Goal: Transaction & Acquisition: Purchase product/service

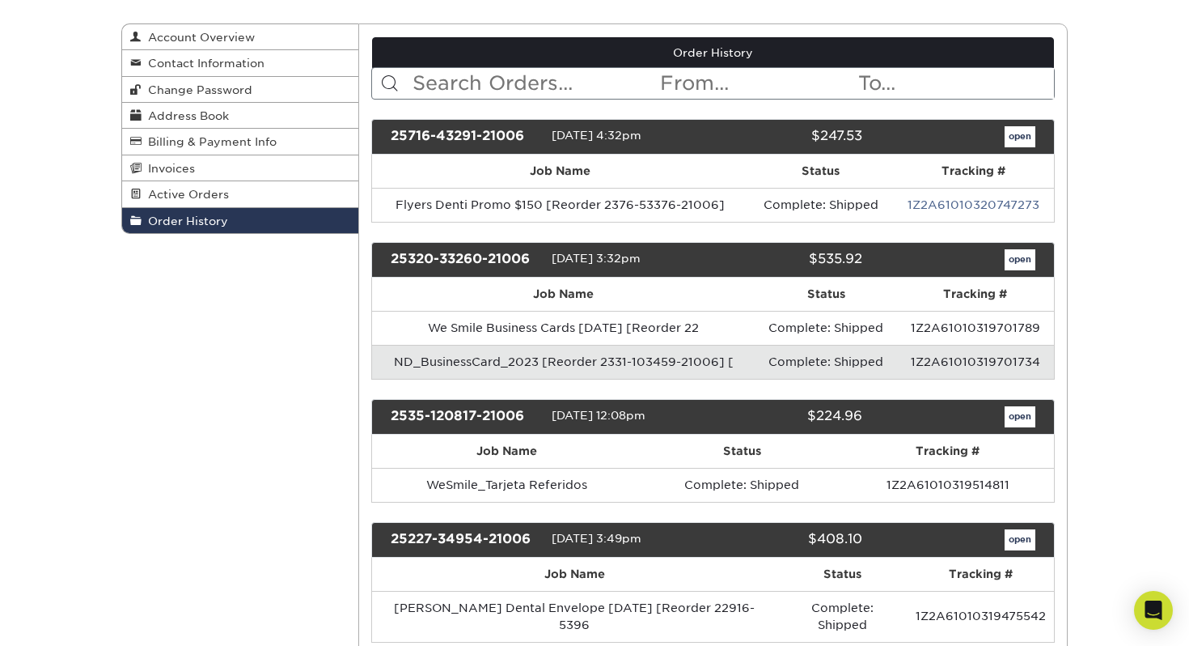
scroll to position [175, 0]
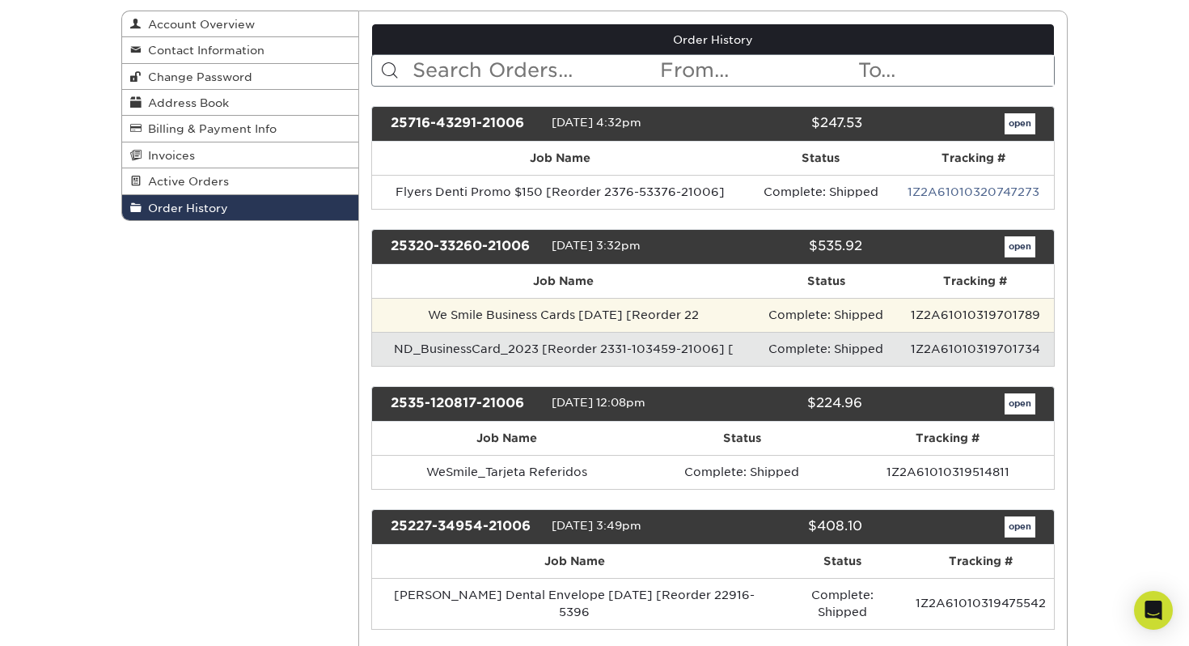
click at [955, 316] on td "1Z2A61010319701789" at bounding box center [975, 315] width 157 height 34
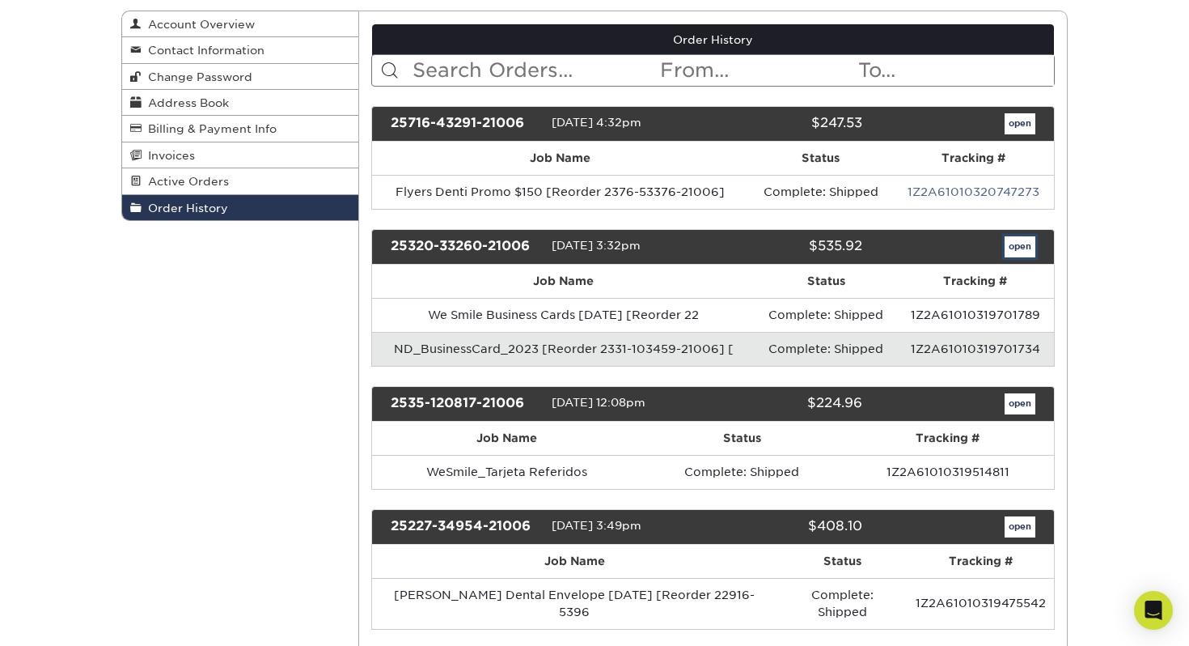
click at [1026, 248] on link "open" at bounding box center [1020, 246] width 31 height 21
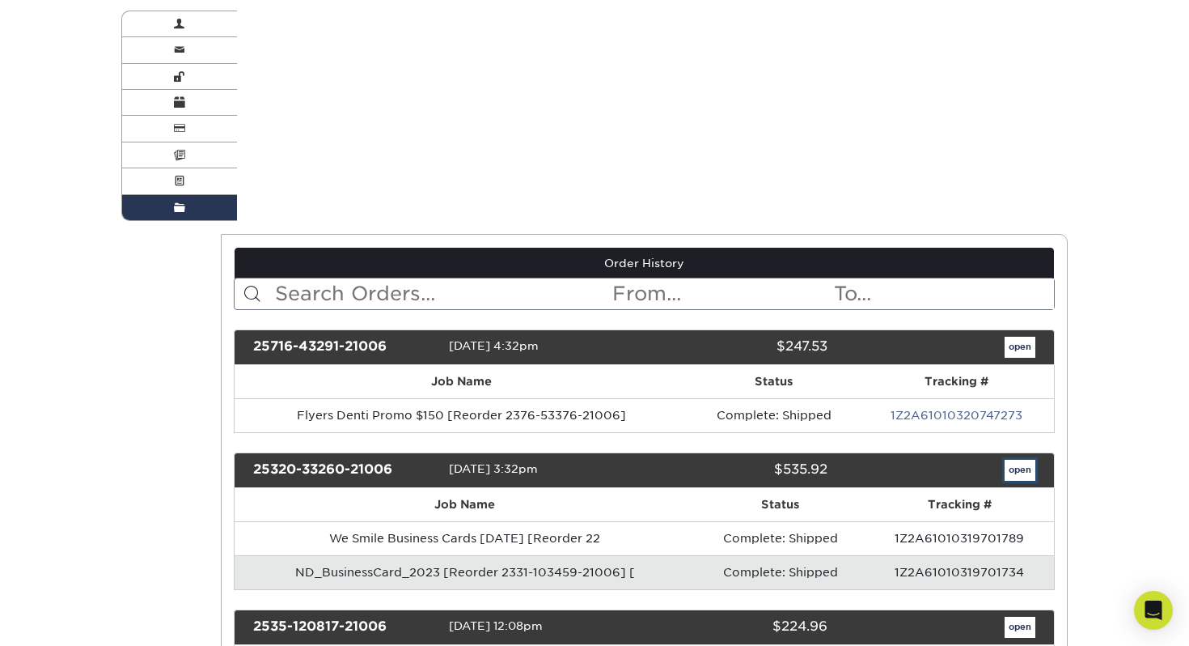
scroll to position [0, 0]
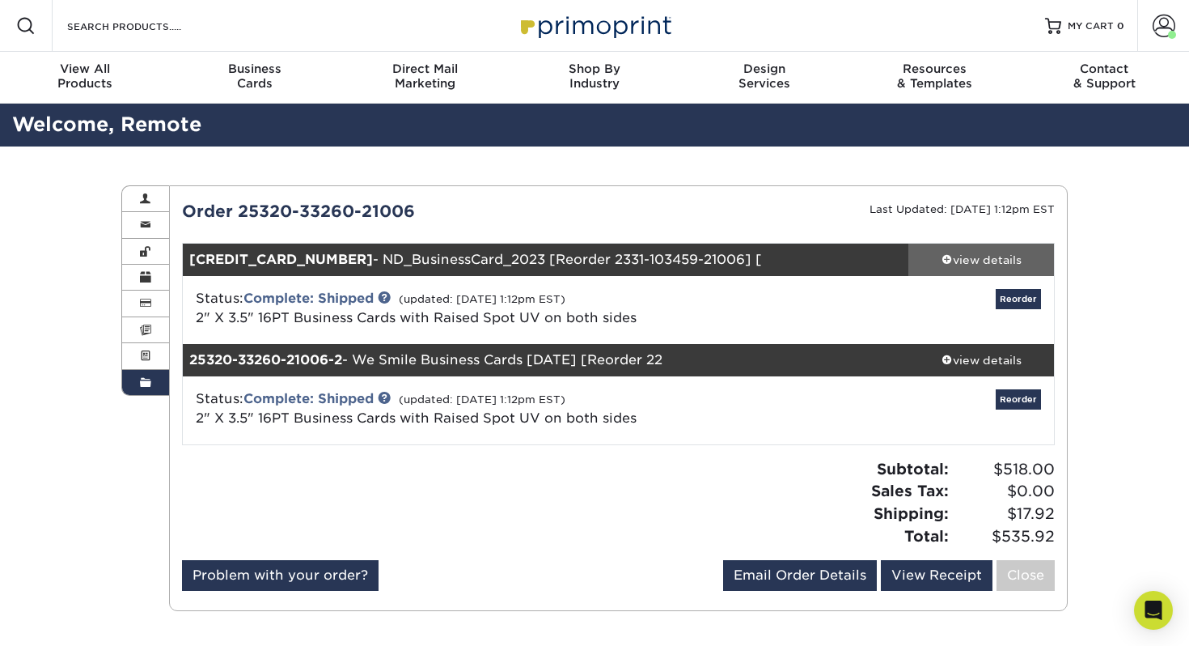
click at [998, 260] on div "view details" at bounding box center [982, 260] width 146 height 16
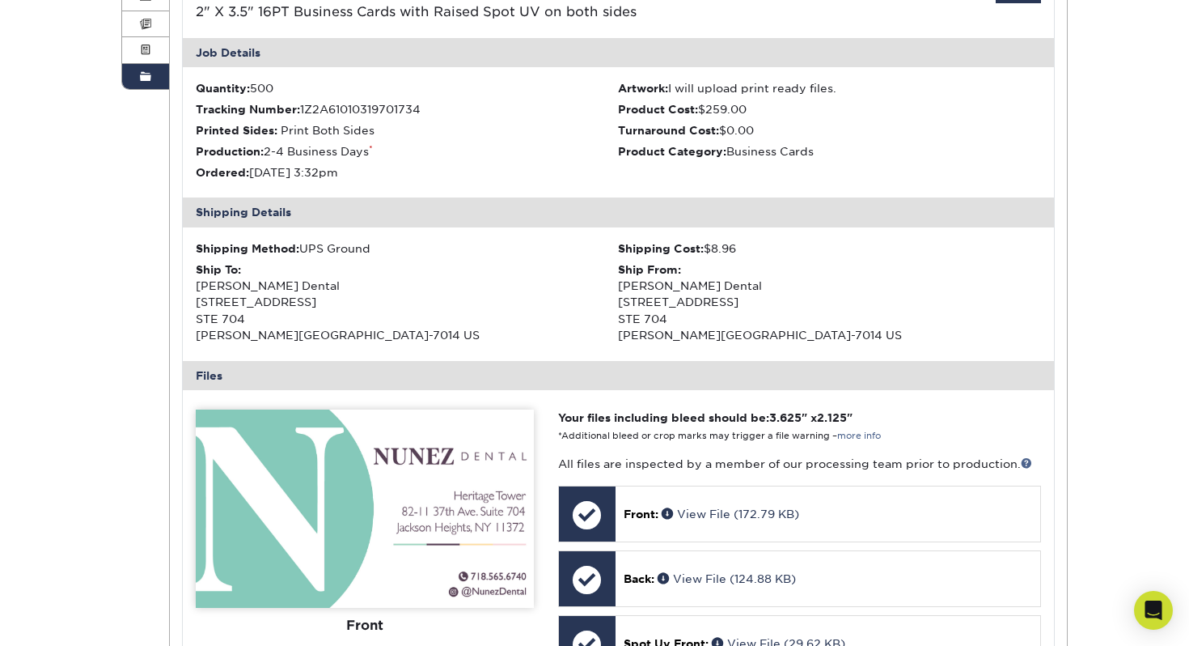
scroll to position [208, 0]
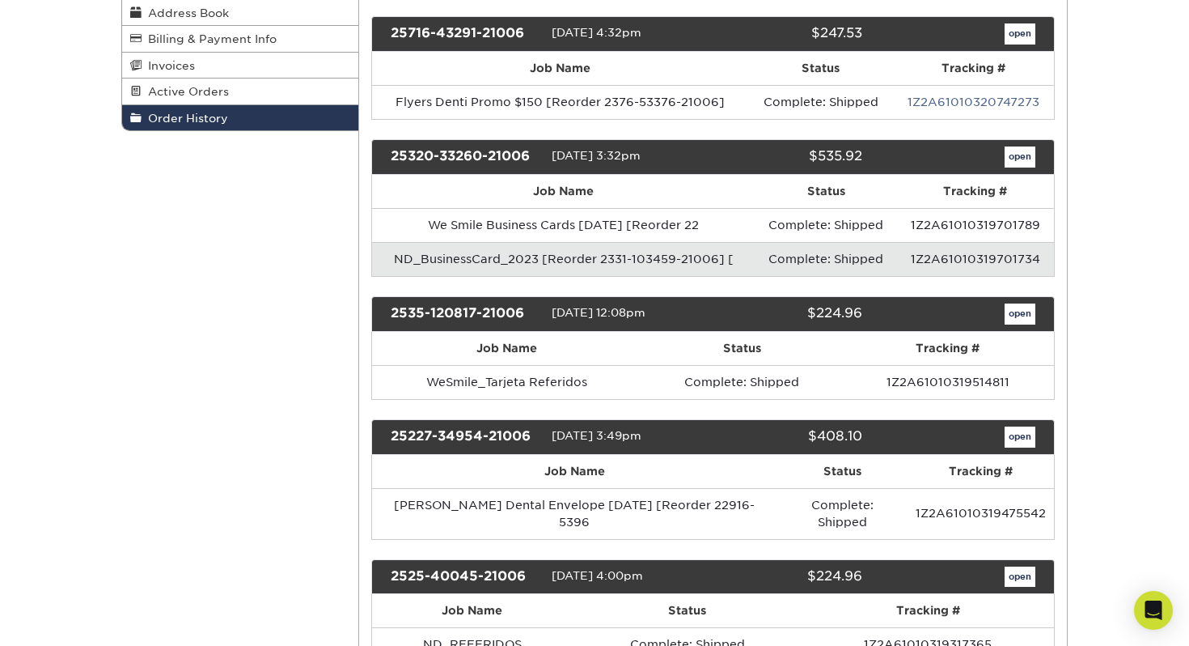
scroll to position [340, 0]
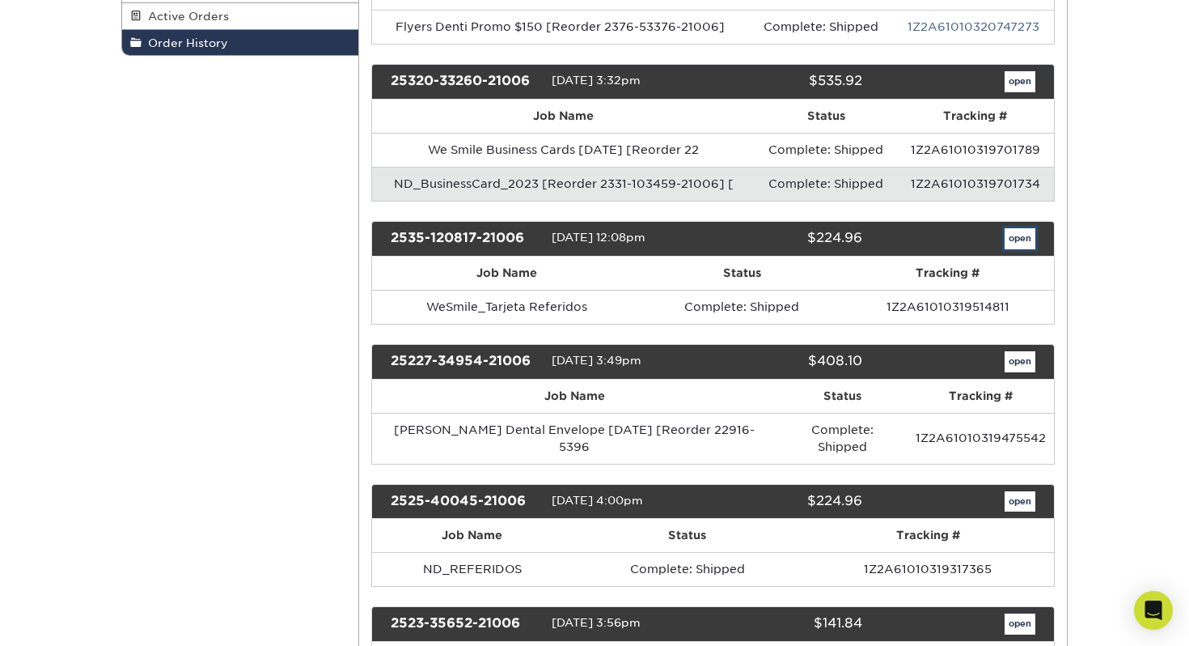
click at [1015, 240] on link "open" at bounding box center [1020, 238] width 31 height 21
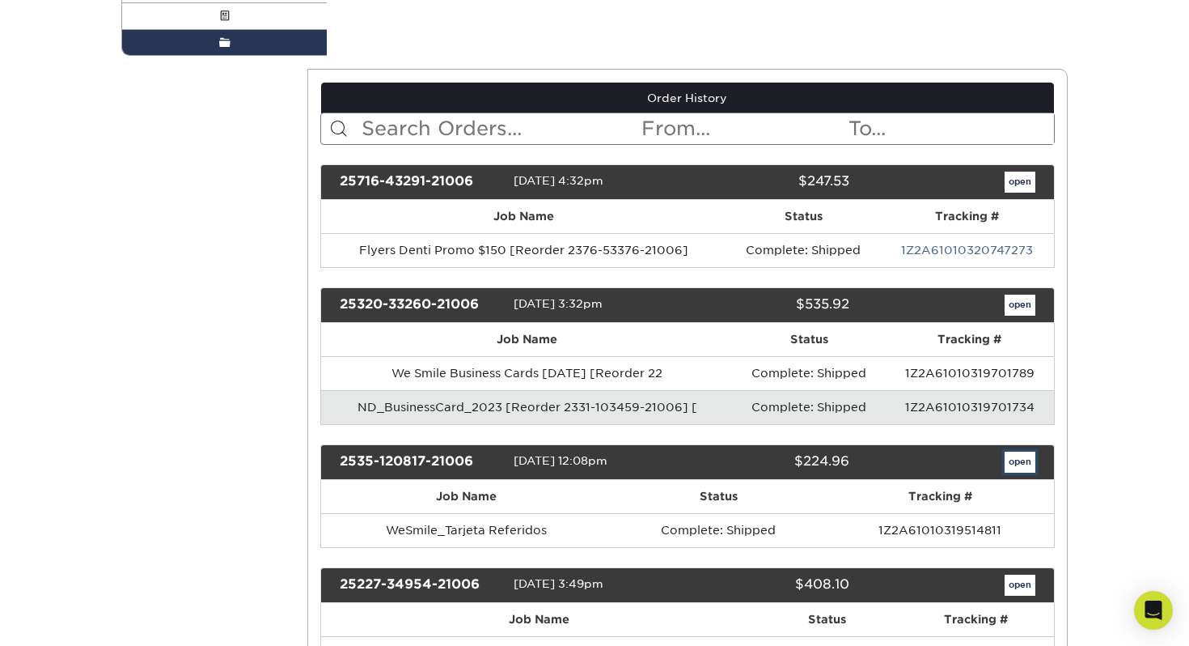
scroll to position [0, 0]
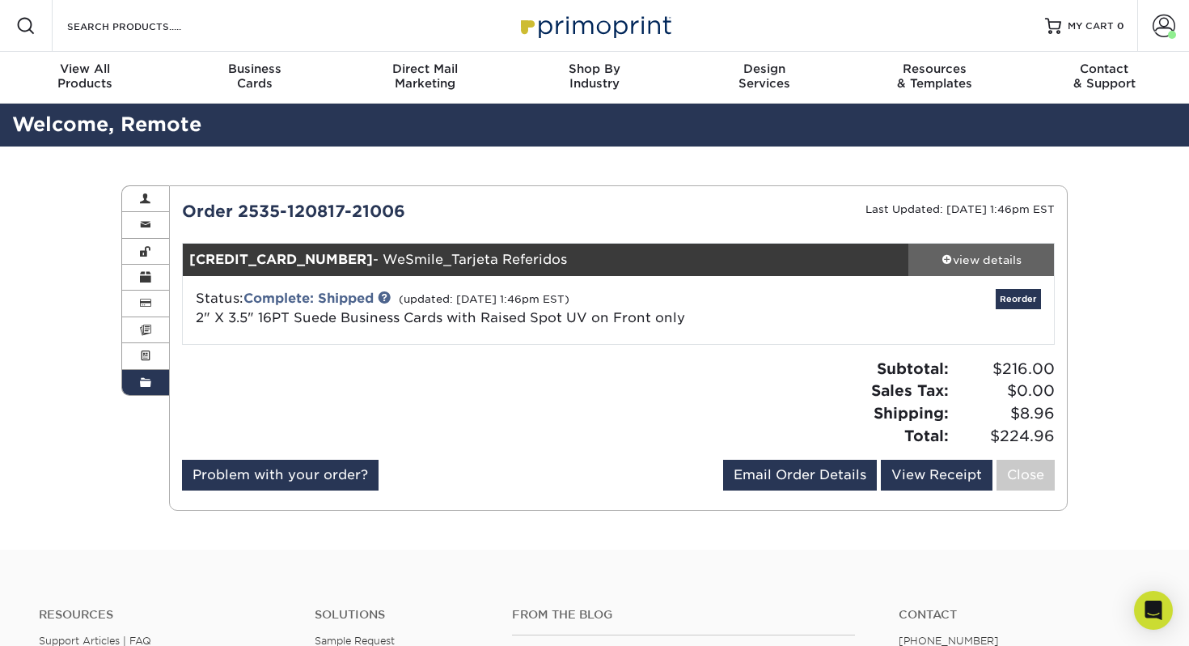
click at [996, 265] on div "view details" at bounding box center [982, 260] width 146 height 16
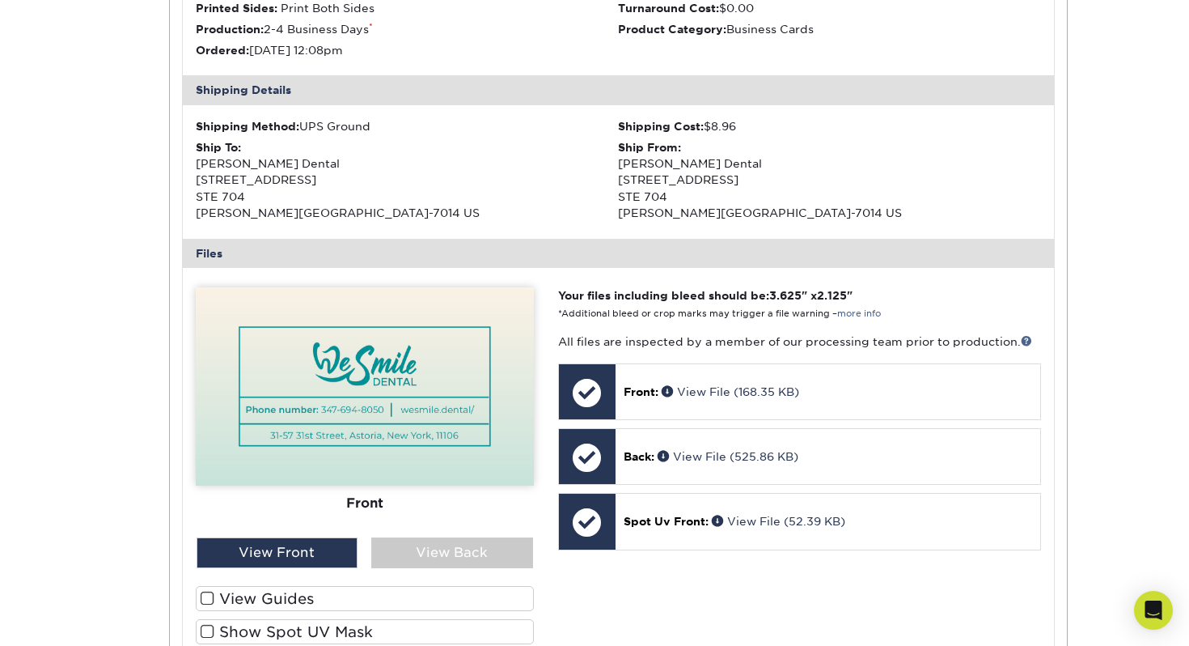
scroll to position [501, 0]
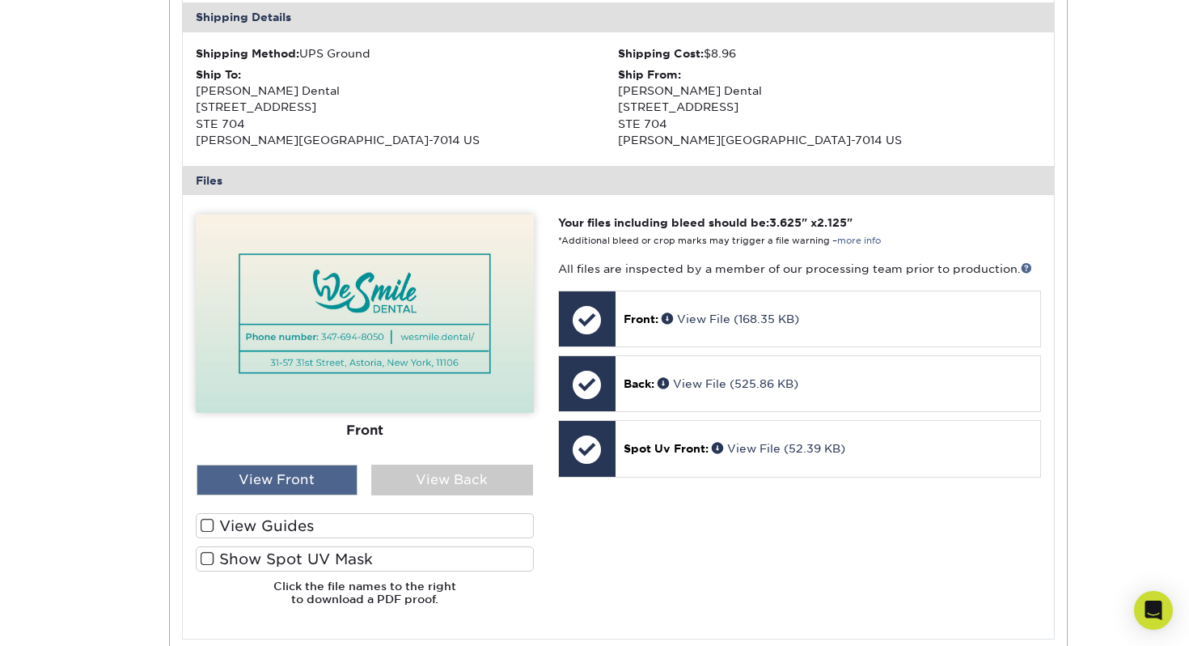
click at [307, 484] on div "View Front" at bounding box center [278, 479] width 162 height 31
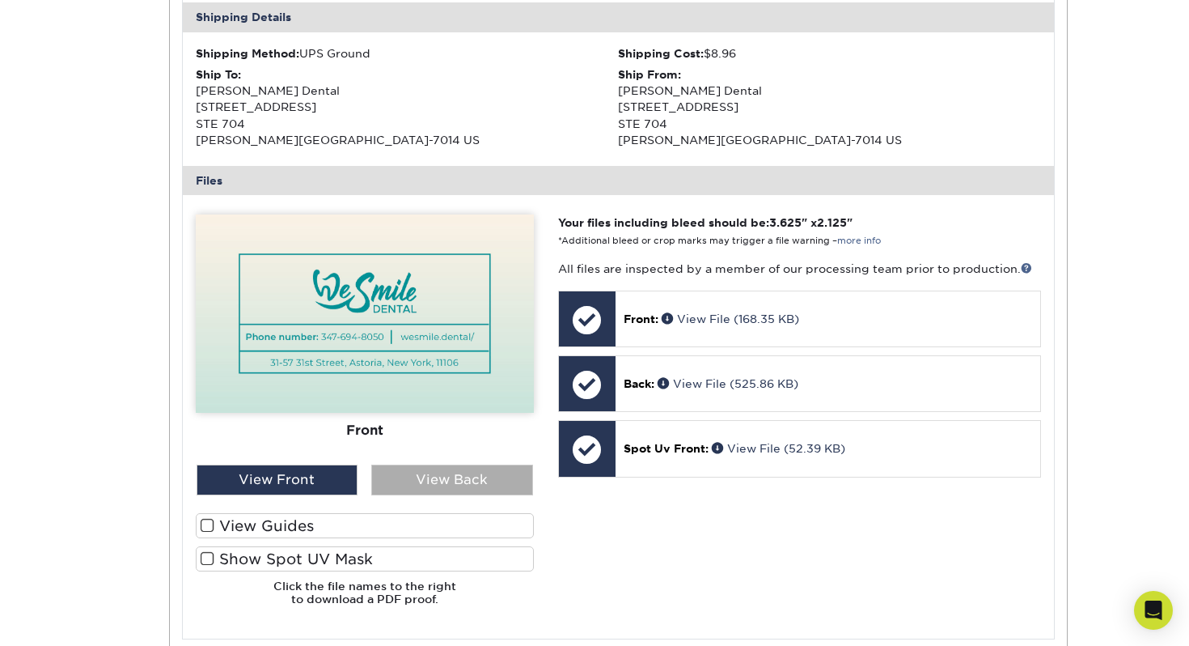
click at [471, 474] on div "View Back" at bounding box center [452, 479] width 162 height 31
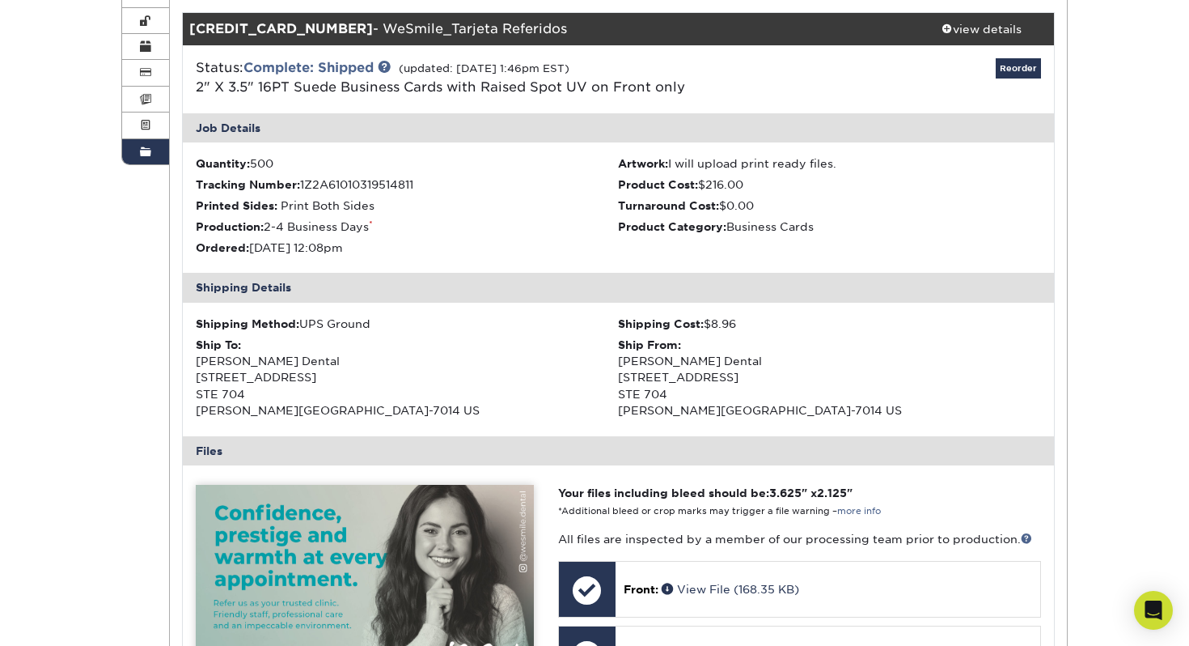
scroll to position [12, 0]
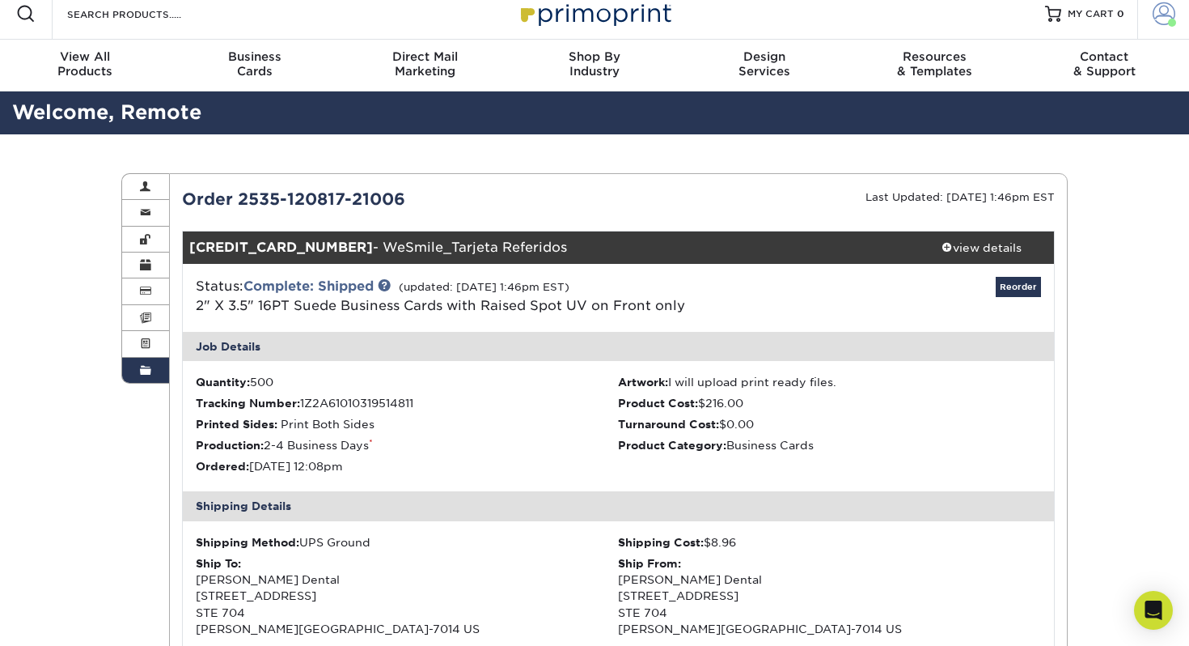
click at [1161, 19] on span at bounding box center [1164, 13] width 23 height 23
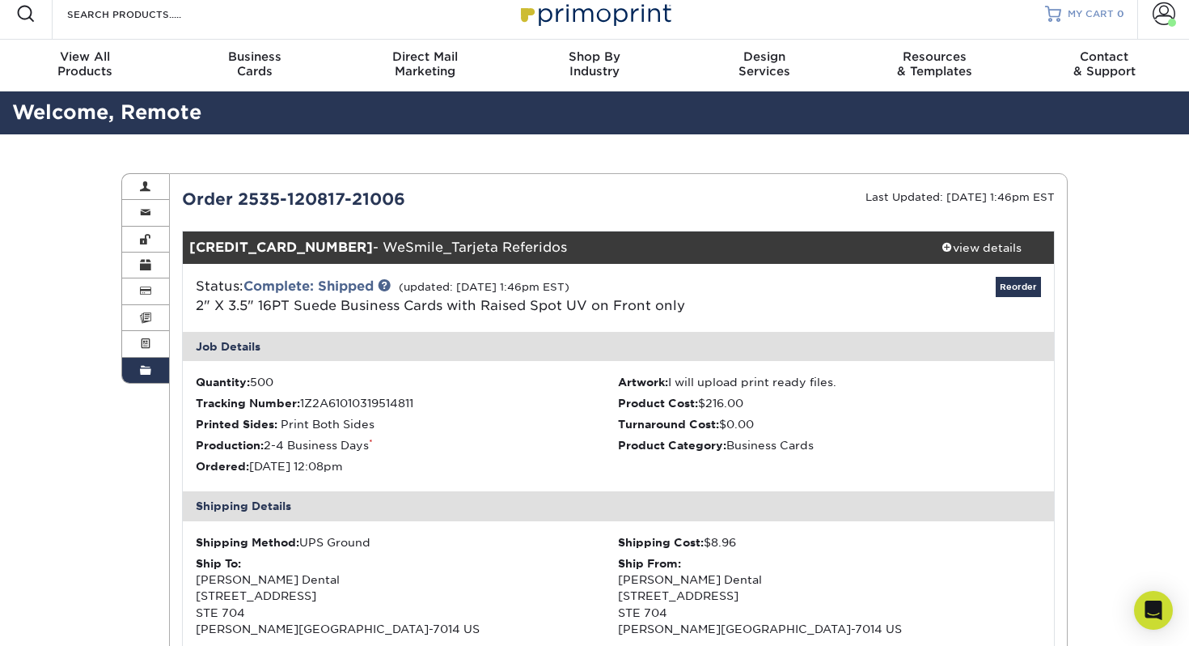
click at [1079, 15] on span "MY CART" at bounding box center [1091, 14] width 46 height 14
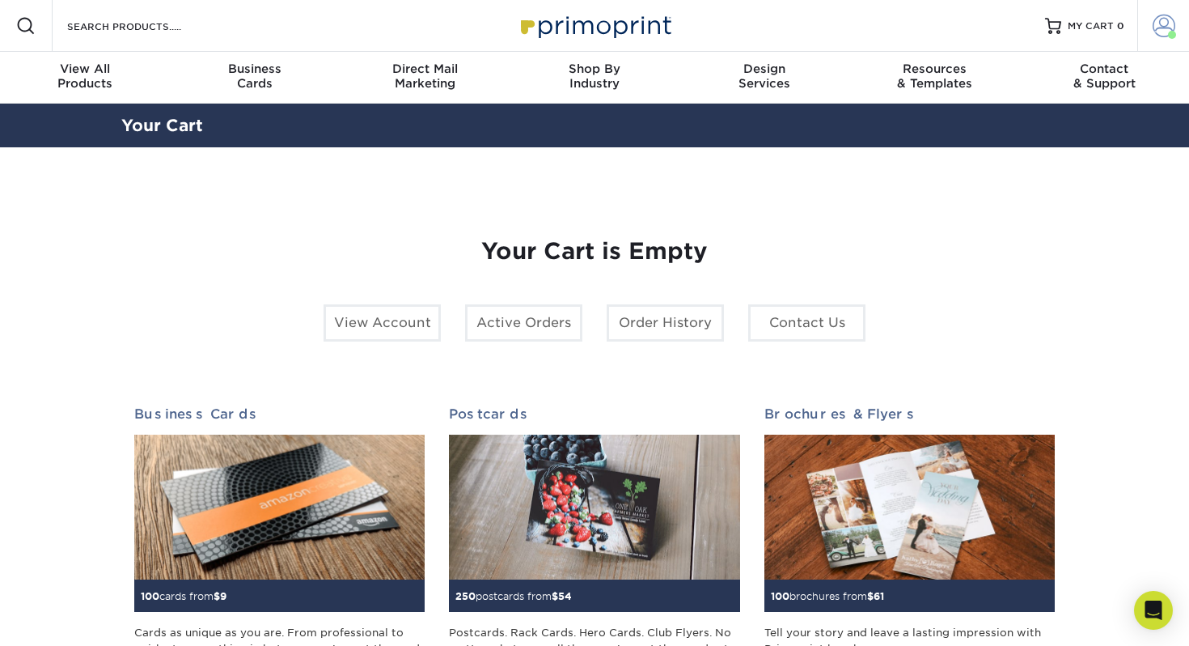
click at [1168, 31] on span at bounding box center [1164, 26] width 23 height 23
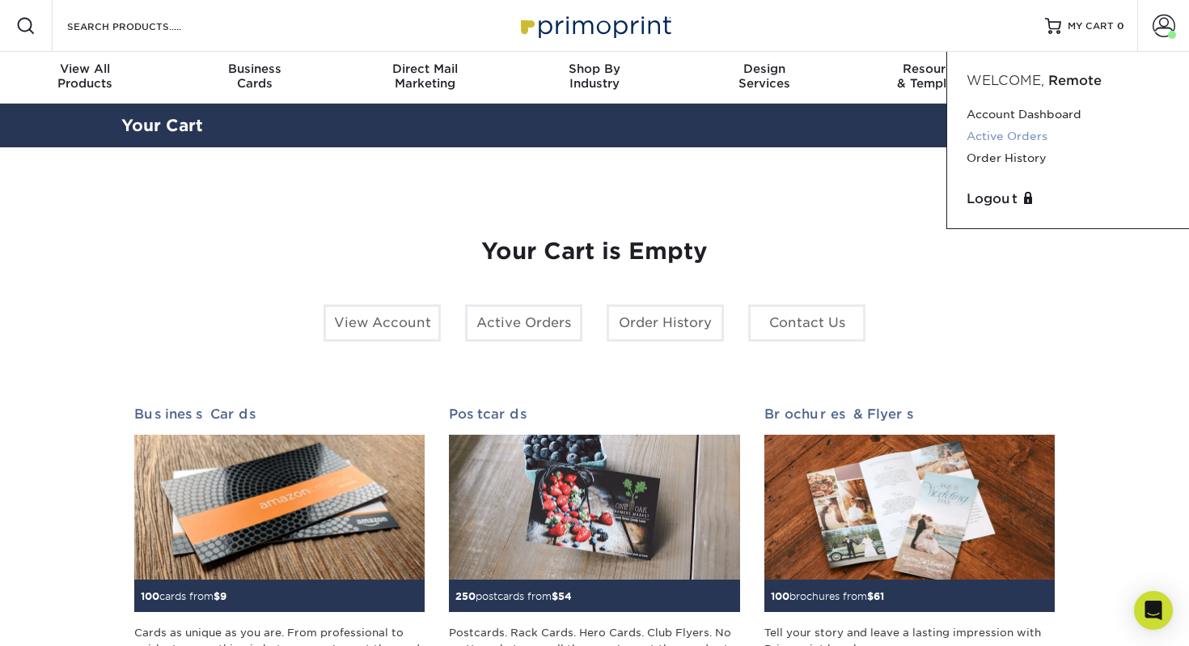
click at [1053, 141] on link "Active Orders" at bounding box center [1068, 136] width 203 height 22
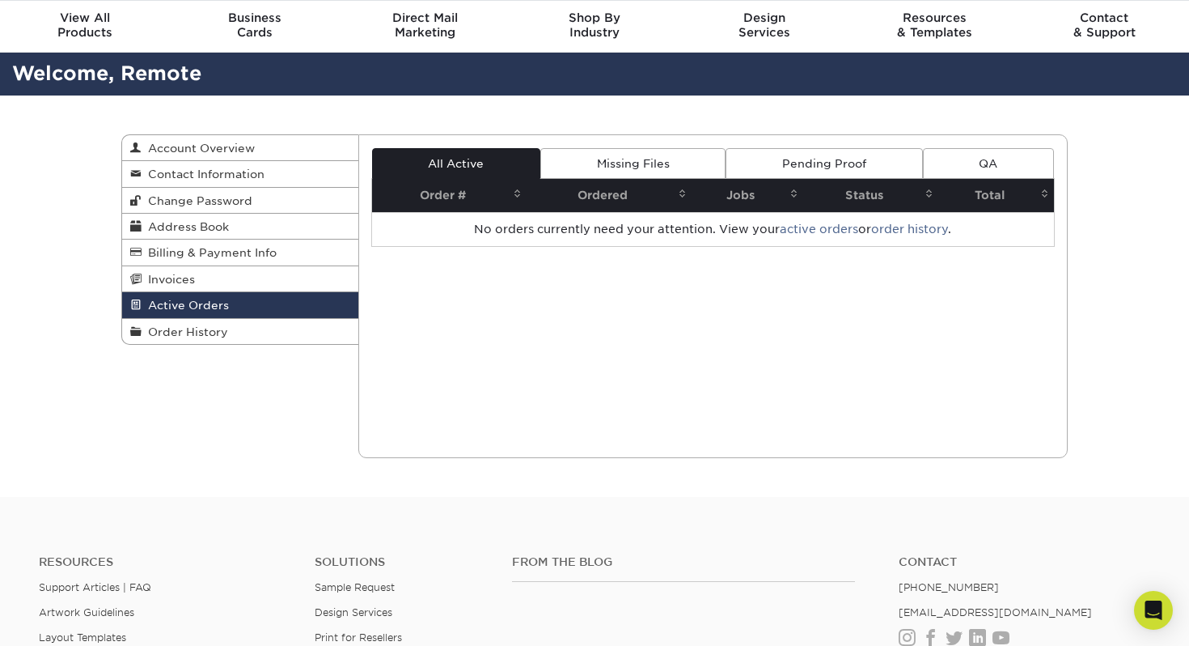
scroll to position [55, 0]
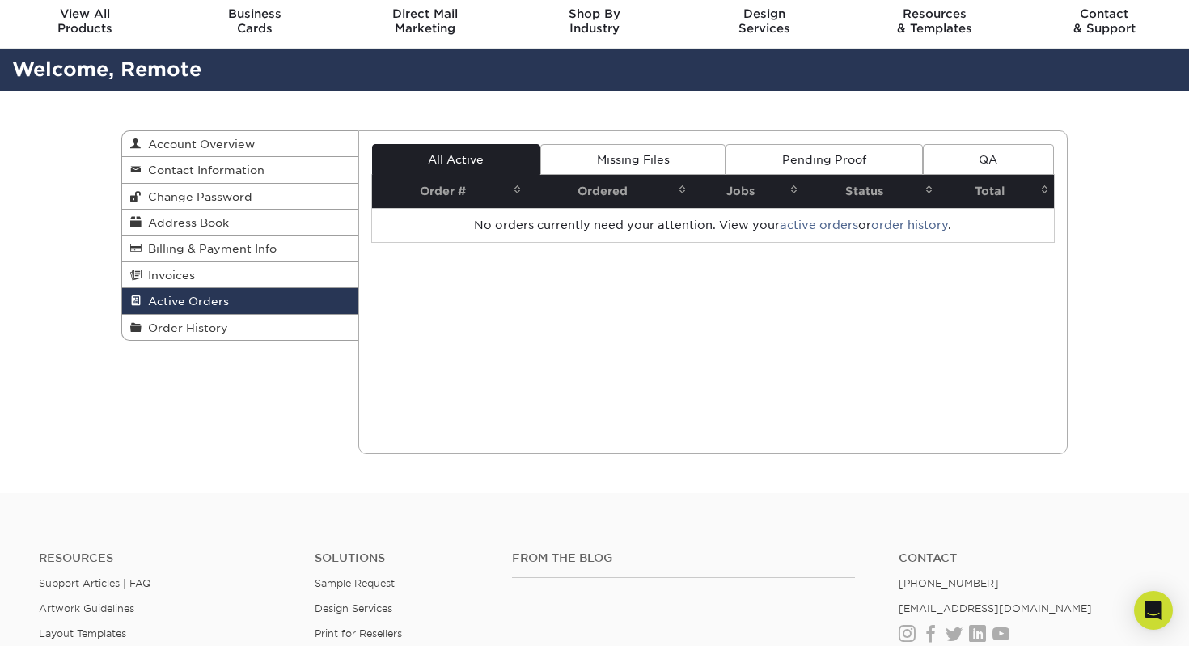
click at [231, 304] on link "Active Orders" at bounding box center [240, 301] width 236 height 26
click at [234, 326] on link "Order History" at bounding box center [240, 327] width 236 height 25
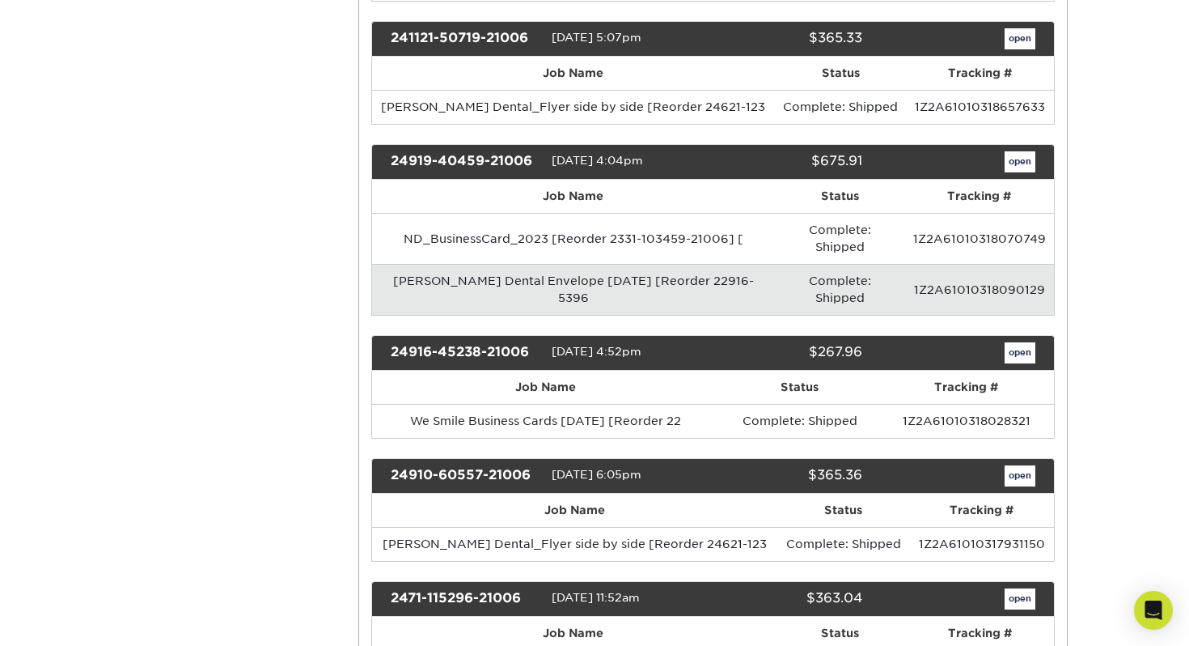
scroll to position [2126, 0]
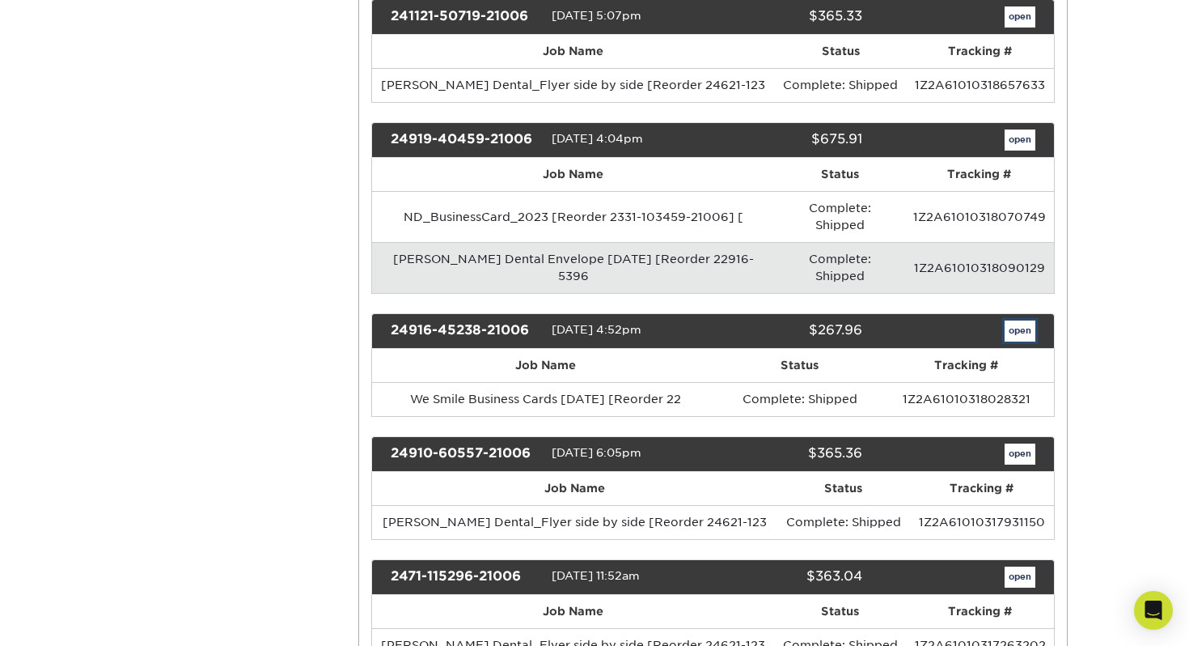
click at [1017, 320] on link "open" at bounding box center [1020, 330] width 31 height 21
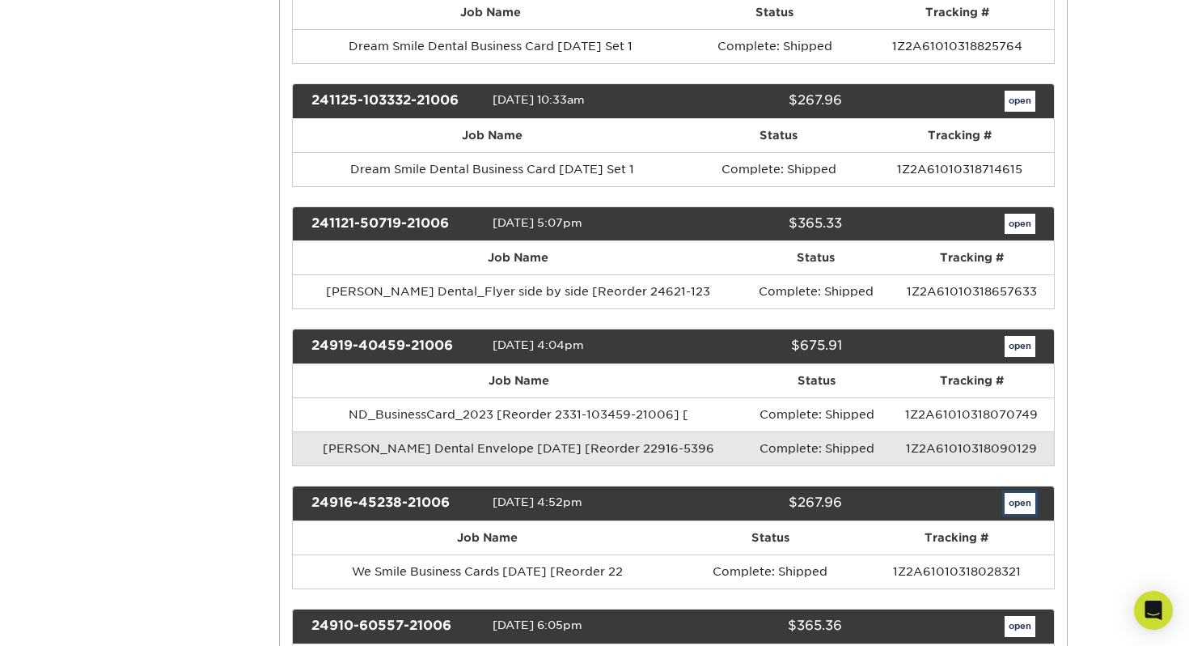
scroll to position [0, 0]
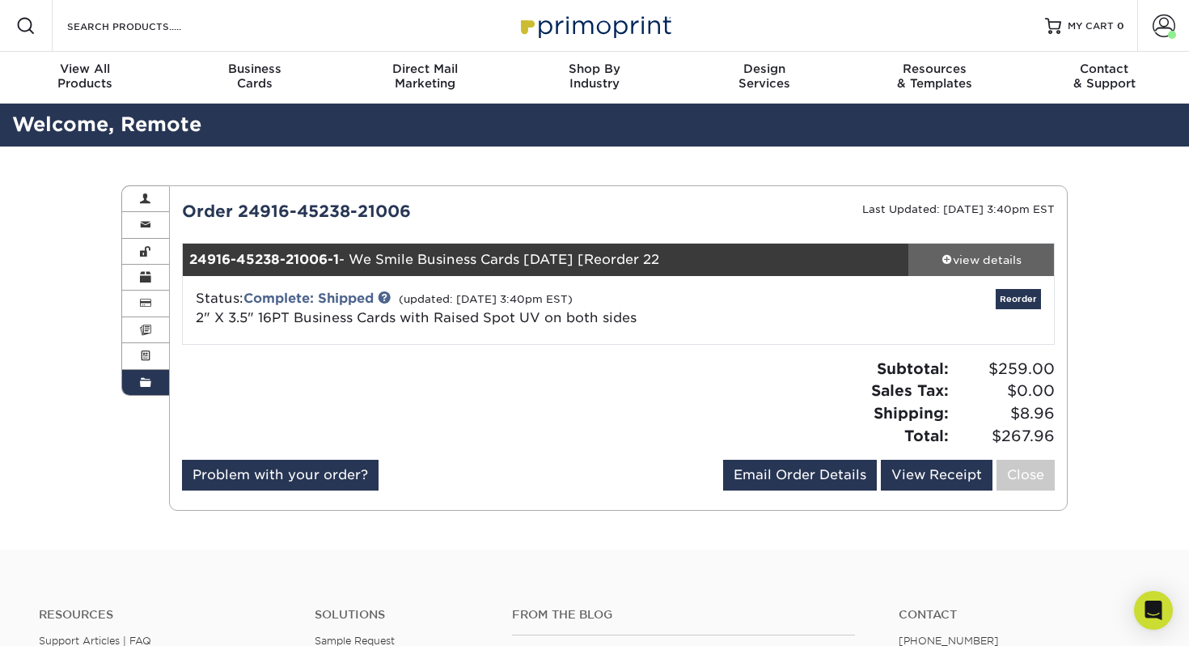
click at [1016, 256] on div "view details" at bounding box center [982, 260] width 146 height 16
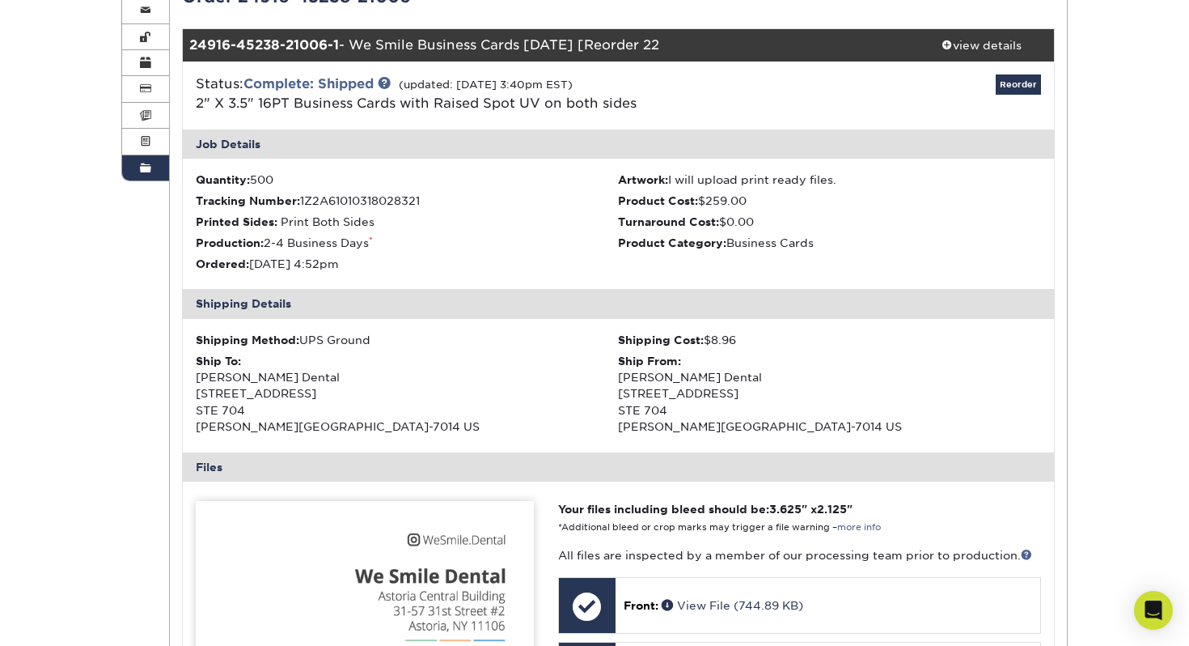
scroll to position [118, 0]
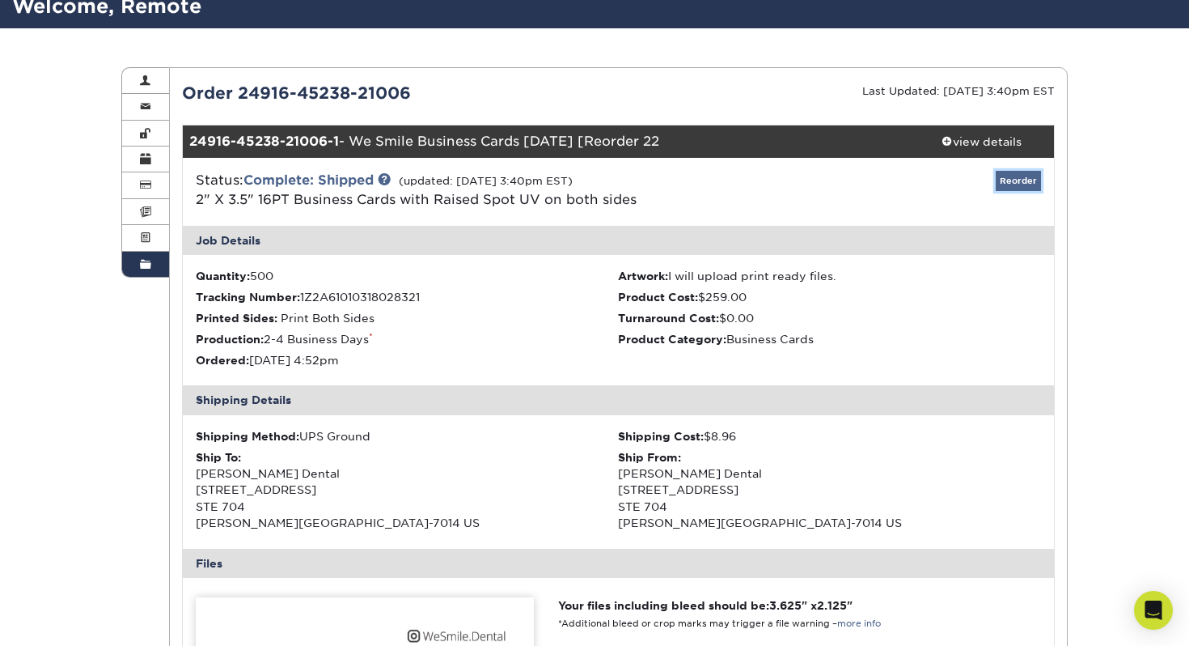
click at [1022, 180] on link "Reorder" at bounding box center [1018, 181] width 45 height 20
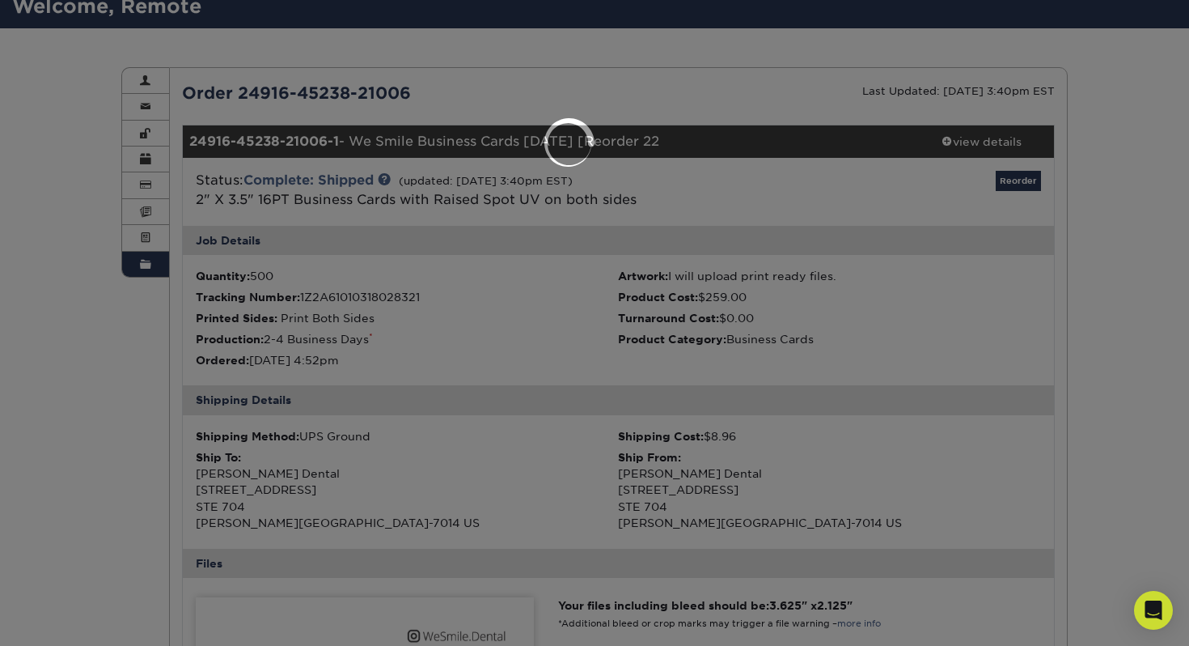
select select "207858"
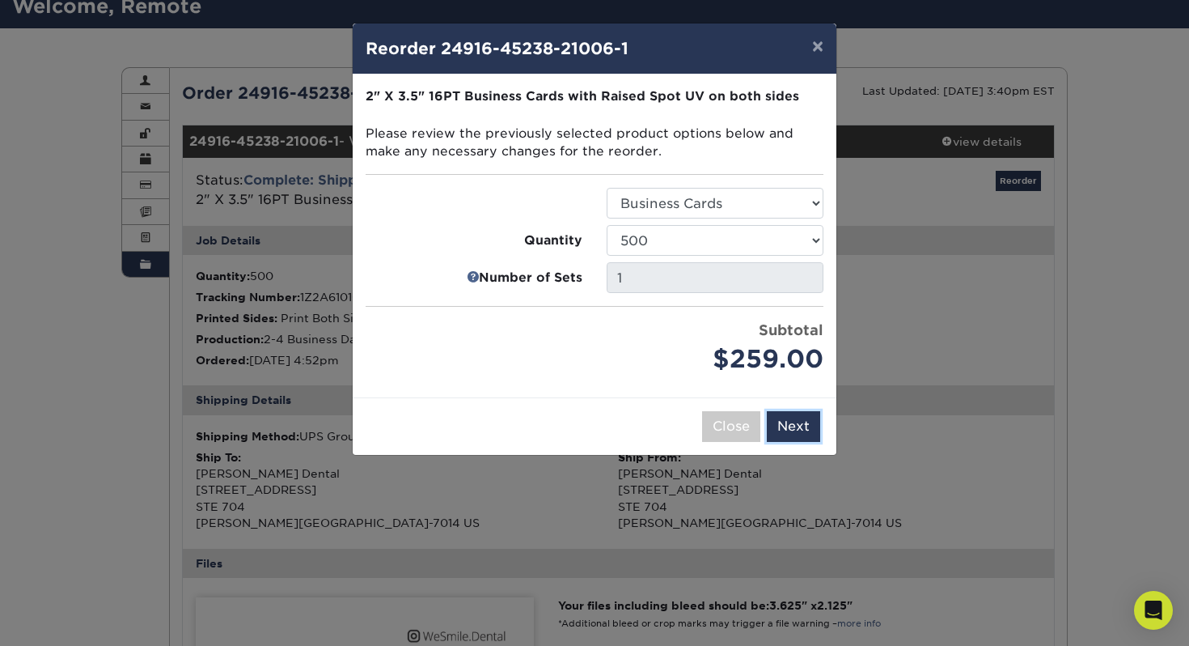
click at [810, 428] on button "Next" at bounding box center [793, 426] width 53 height 31
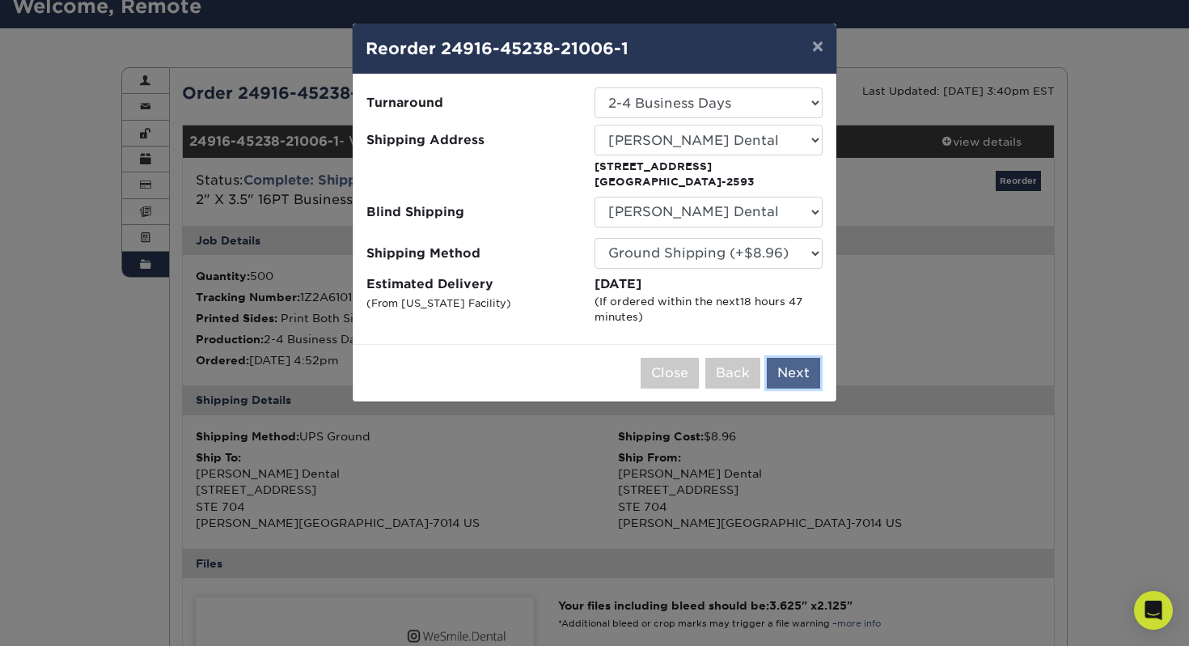
click at [799, 379] on button "Next" at bounding box center [793, 373] width 53 height 31
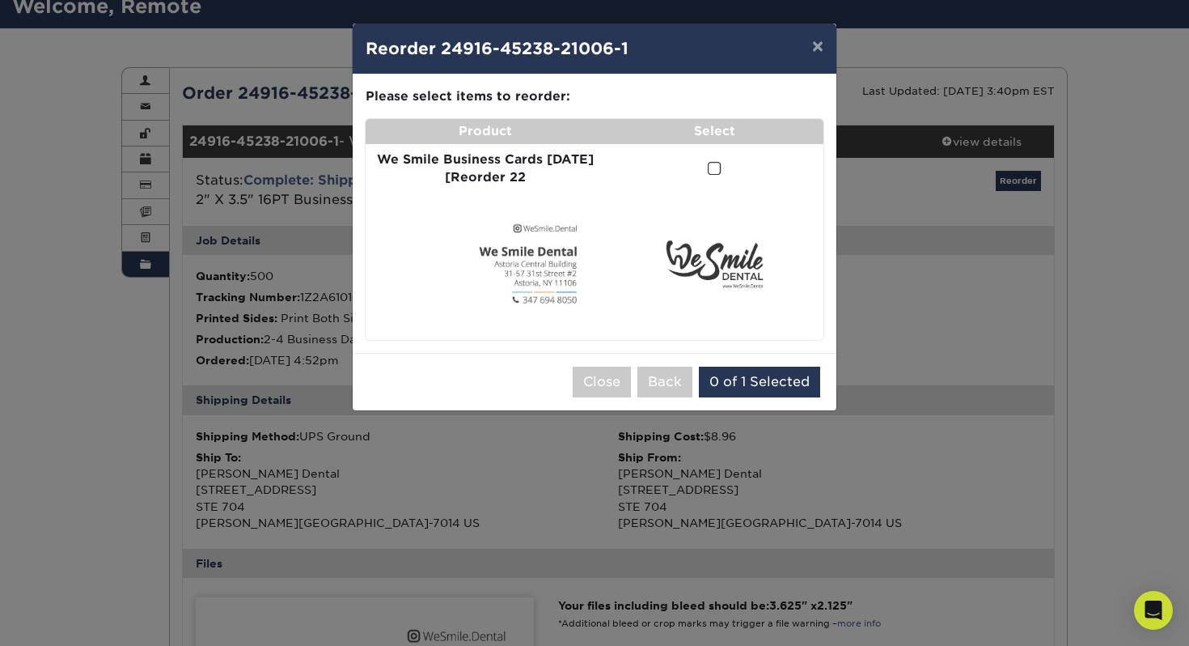
click at [718, 172] on span at bounding box center [715, 168] width 14 height 15
click at [0, 0] on input "checkbox" at bounding box center [0, 0] width 0 height 0
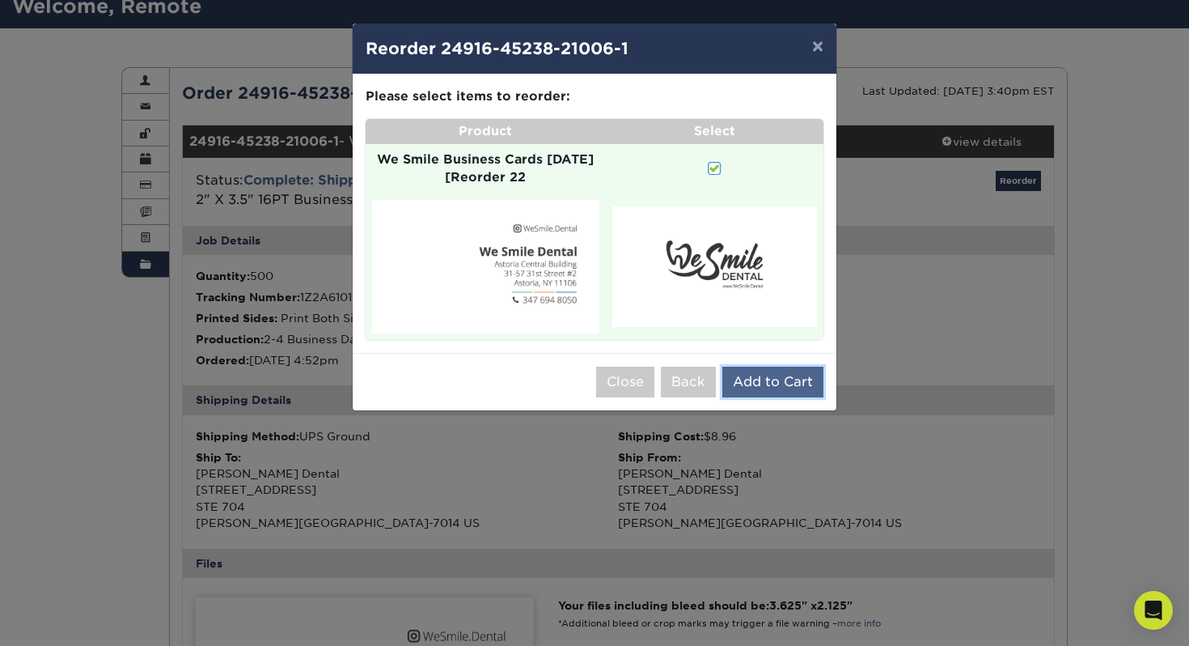
click at [794, 392] on button "Add to Cart" at bounding box center [773, 382] width 101 height 31
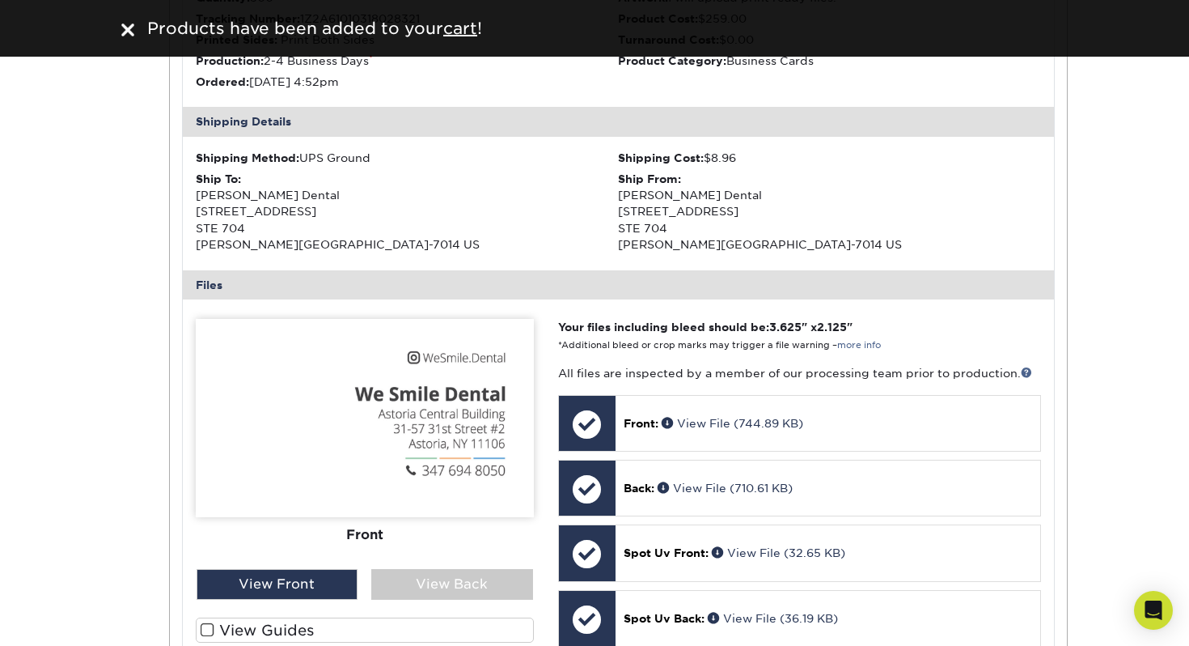
scroll to position [689, 0]
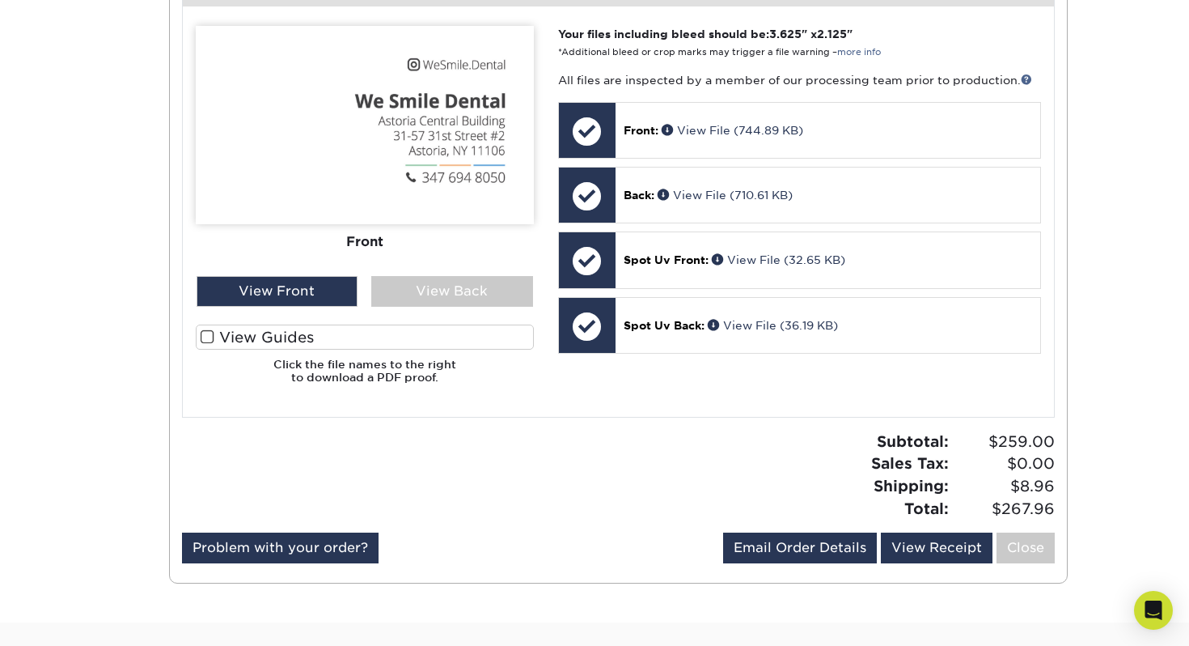
click at [778, 588] on div "Order History Account Overview Contact Information Change Password Address Book…" at bounding box center [594, 39] width 971 height 1165
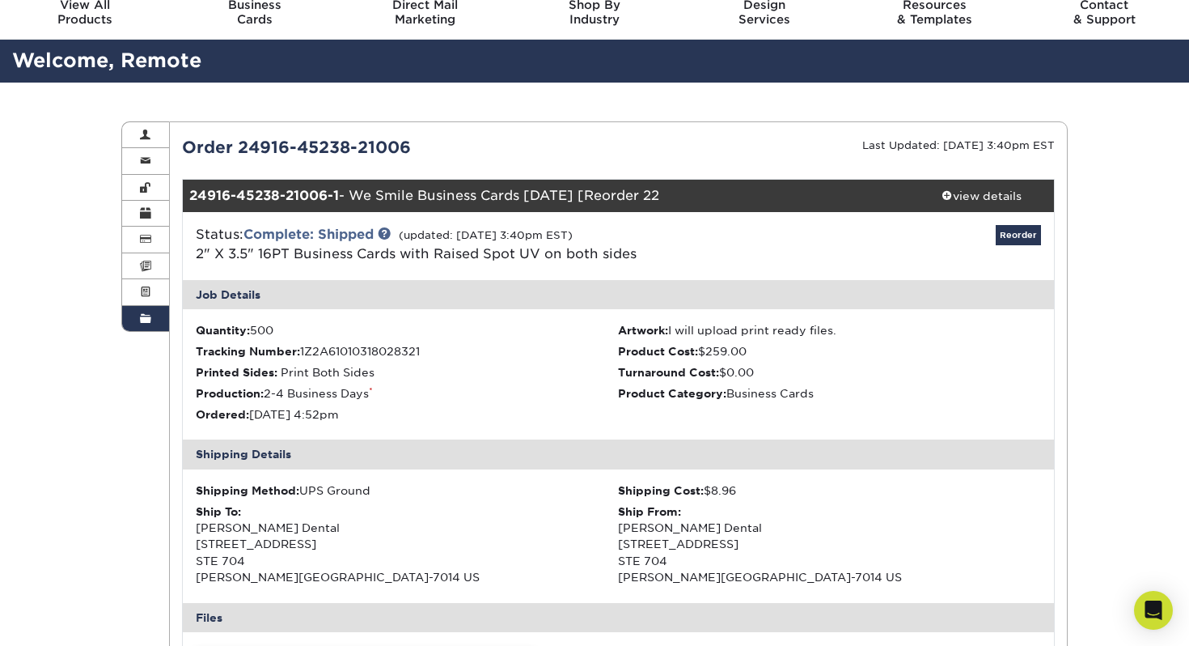
scroll to position [45, 0]
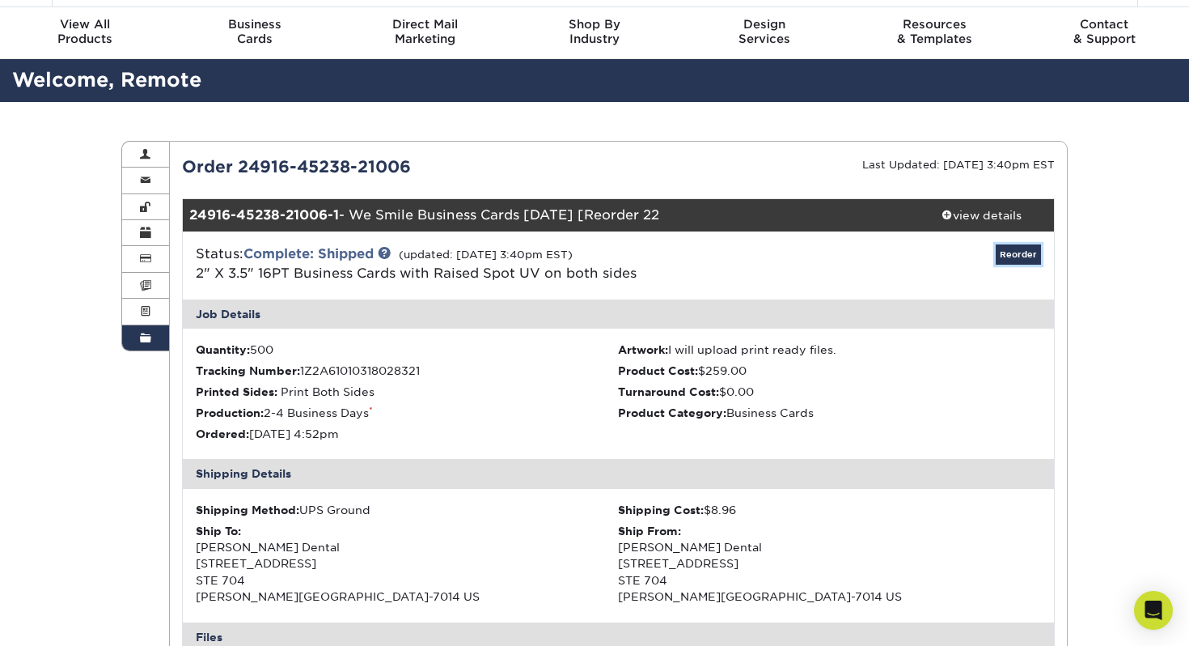
click at [1018, 256] on link "Reorder" at bounding box center [1018, 254] width 45 height 20
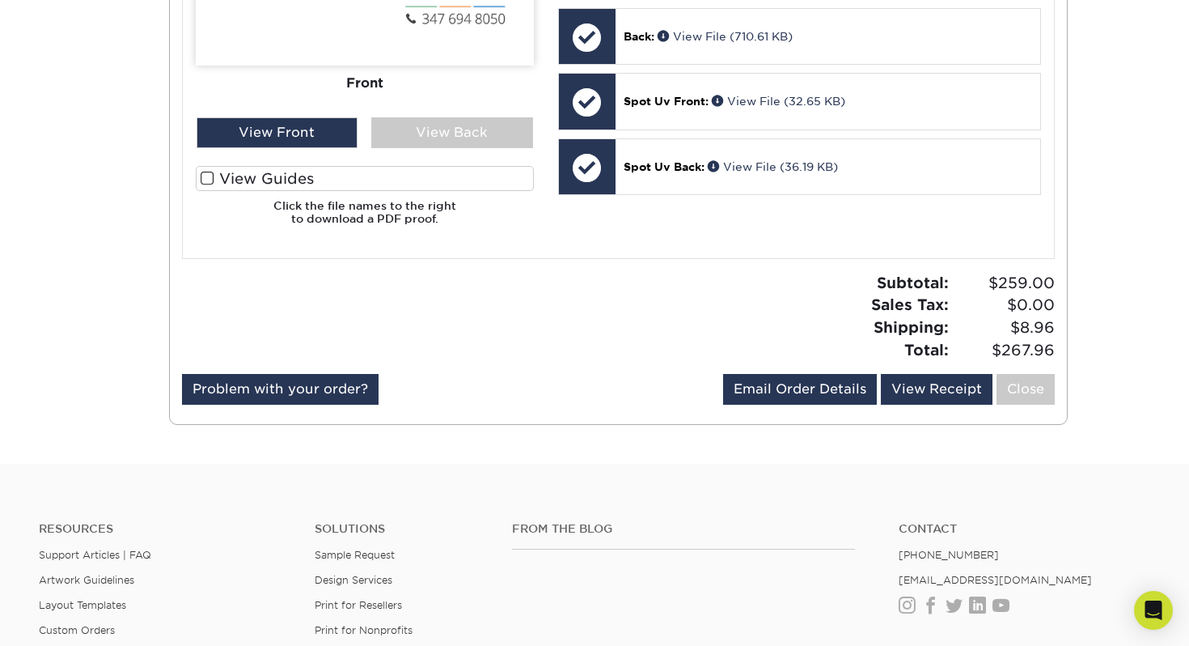
scroll to position [912, 0]
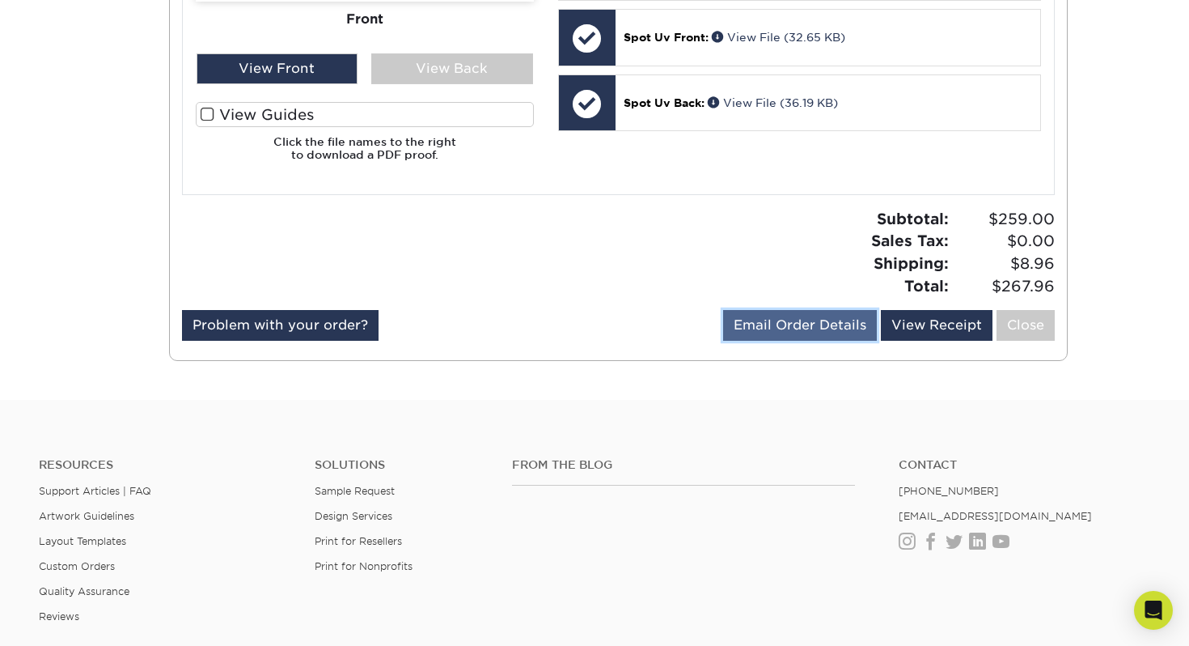
click at [812, 326] on link "Email Order Details" at bounding box center [800, 325] width 154 height 31
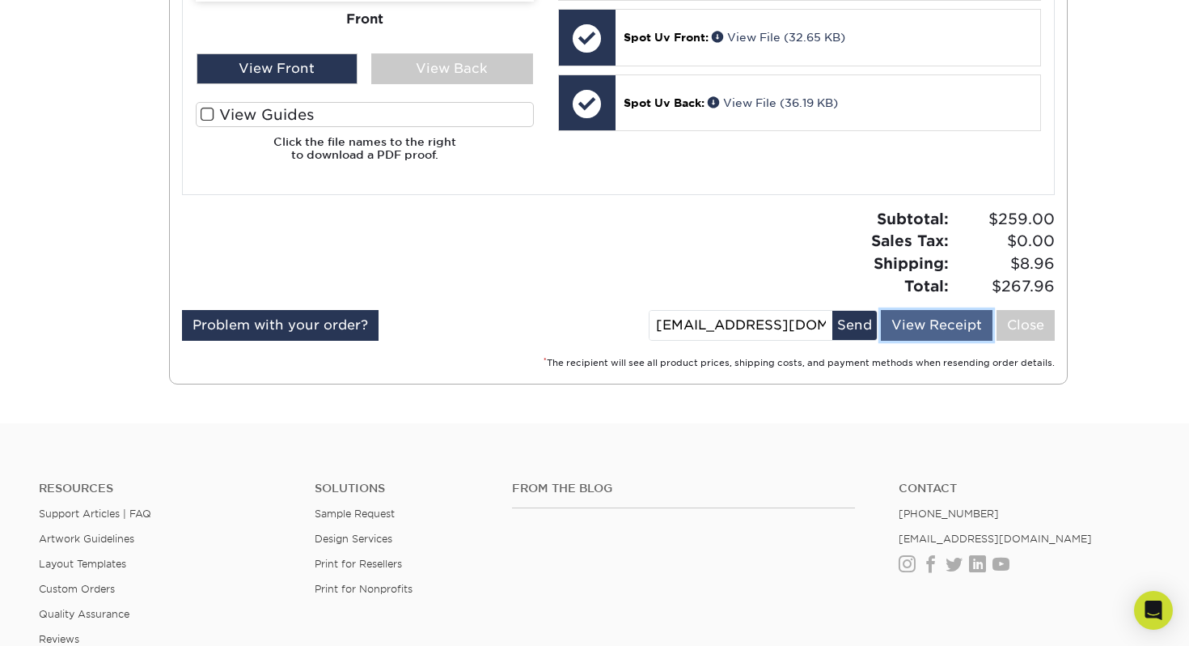
click at [969, 322] on link "View Receipt" at bounding box center [937, 325] width 112 height 31
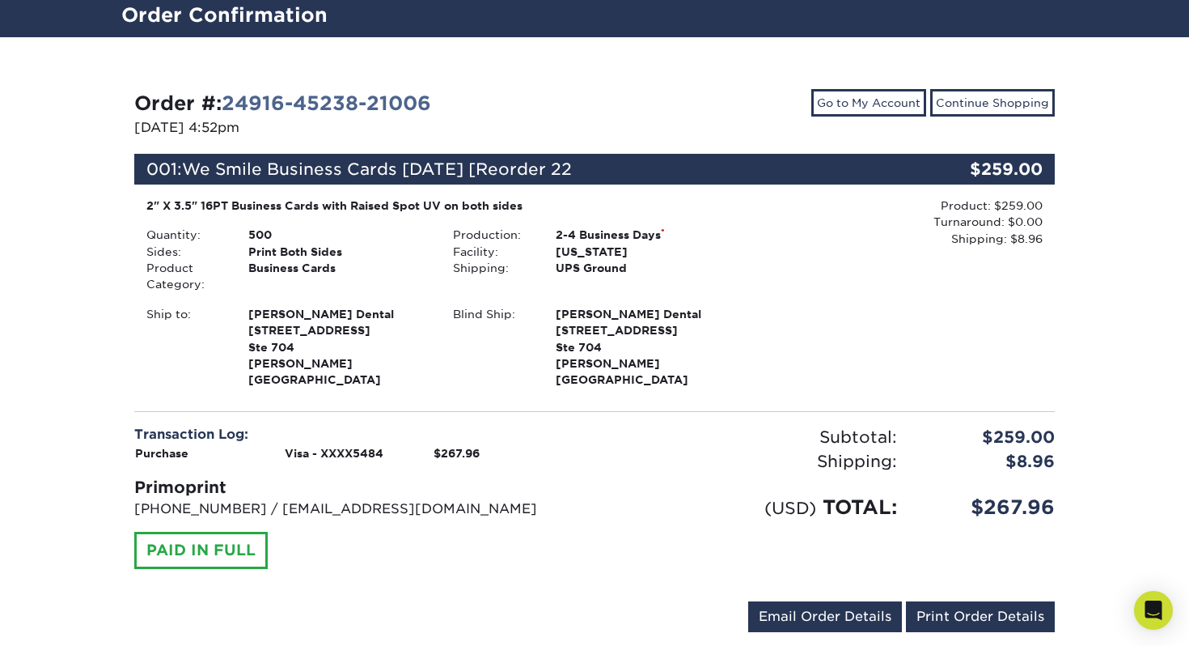
scroll to position [231, 0]
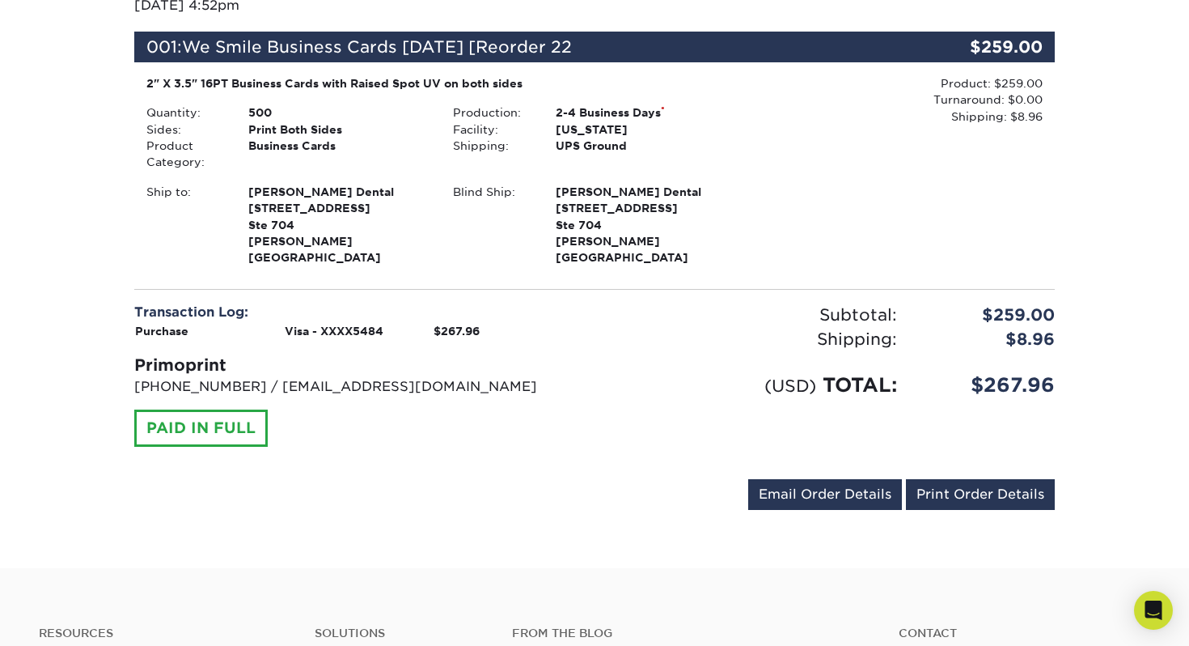
click at [222, 418] on div "PAID IN FULL" at bounding box center [201, 427] width 134 height 37
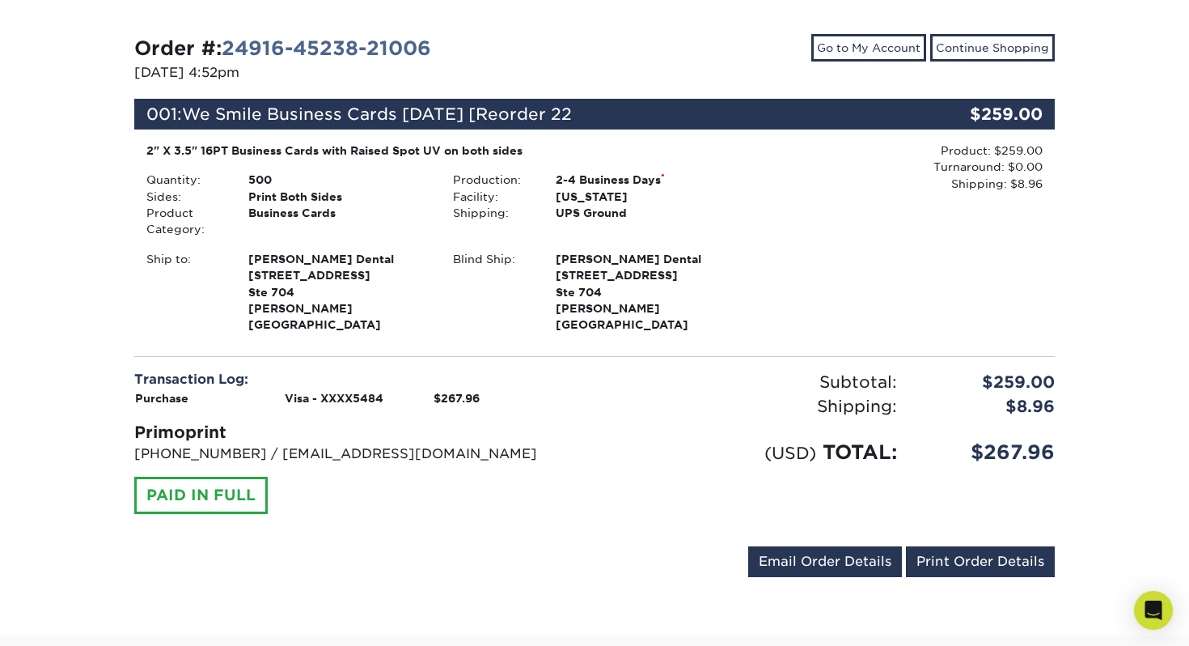
scroll to position [0, 0]
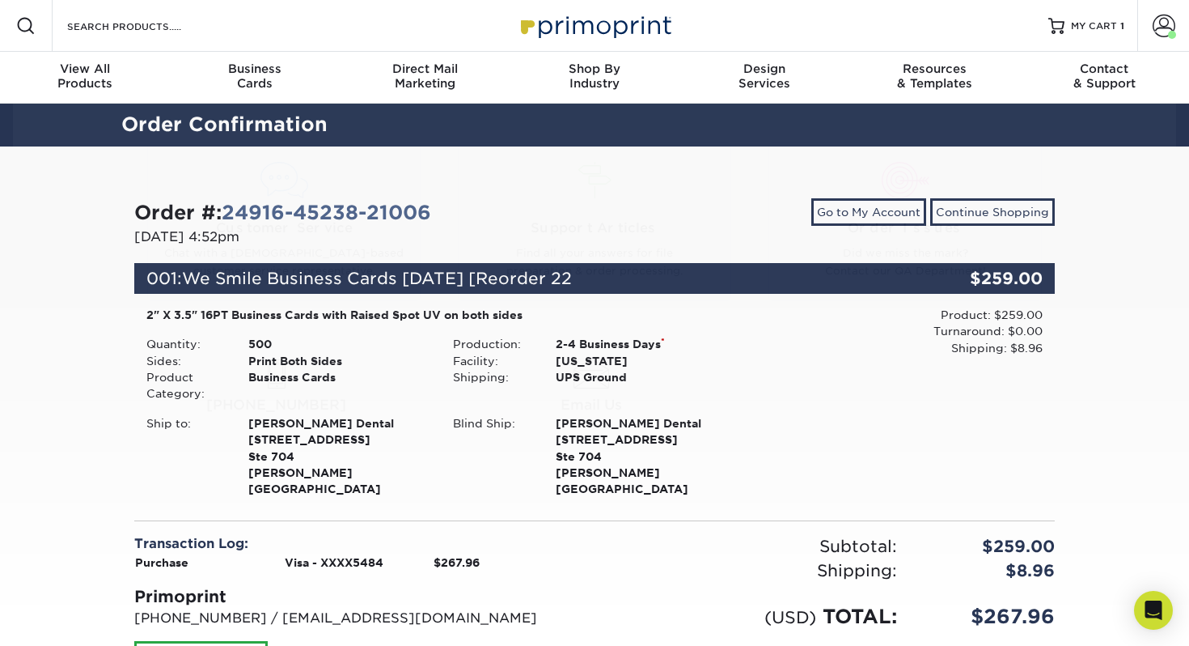
click at [44, 498] on div "Order #: 24916-45238-21006 [DATE] 4:52pm Go to My Account Continue Shopping 001…" at bounding box center [594, 472] width 1189 height 653
click at [1163, 27] on span at bounding box center [1164, 26] width 23 height 23
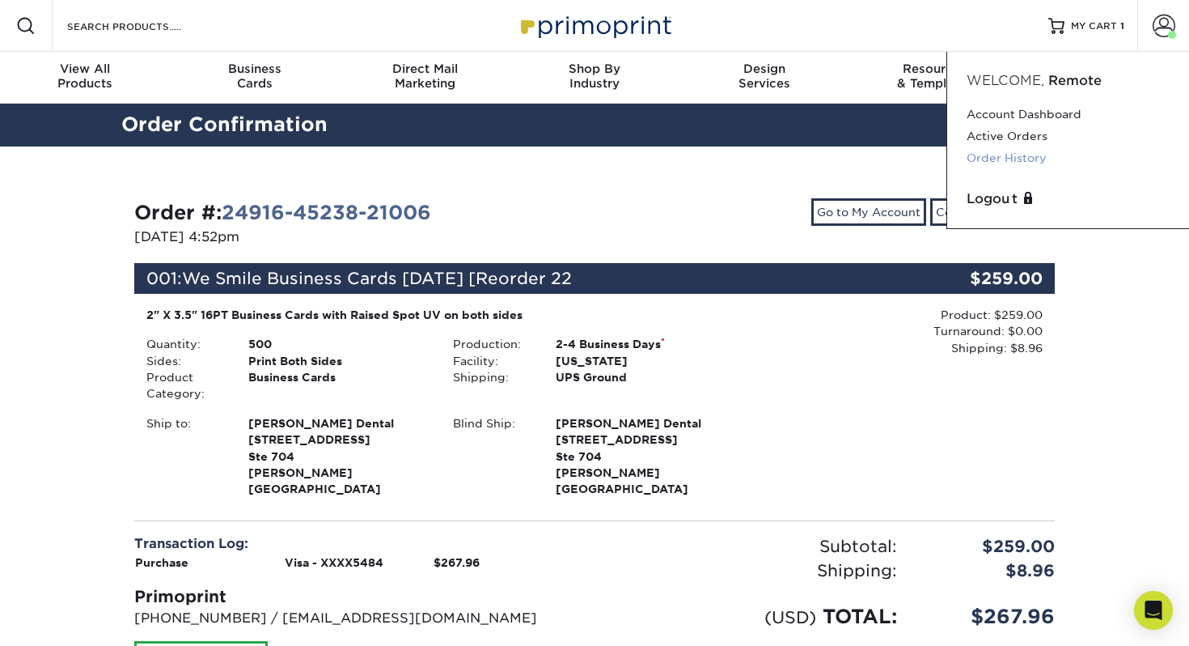
click at [1036, 162] on link "Order History" at bounding box center [1068, 158] width 203 height 22
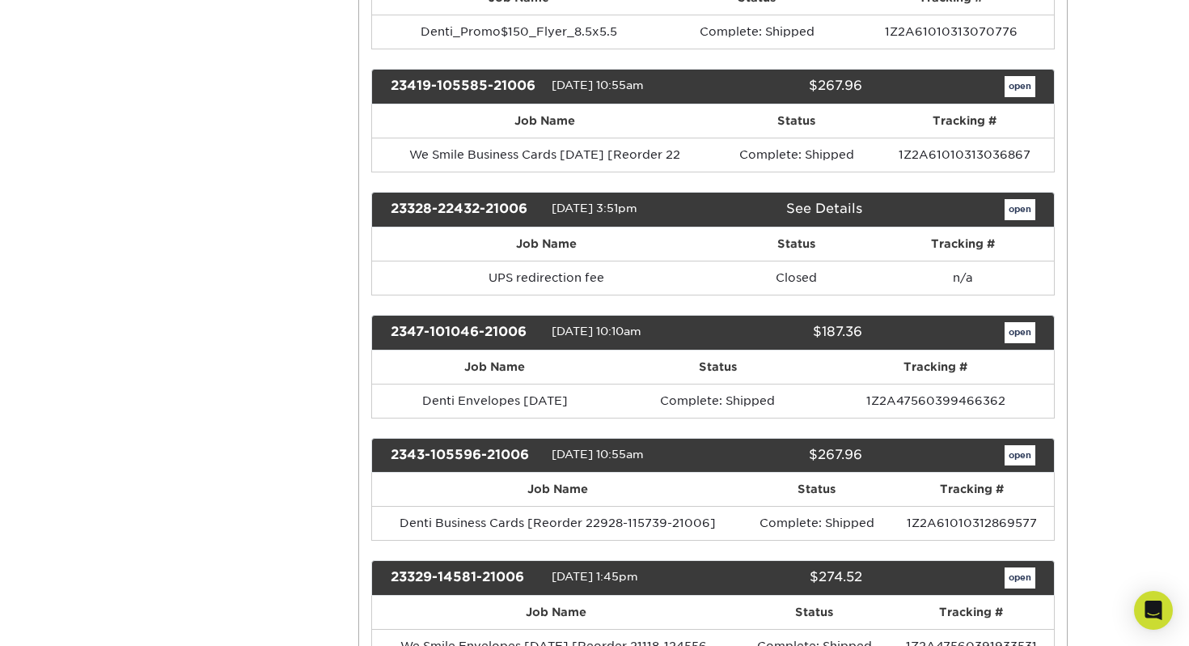
scroll to position [6884, 0]
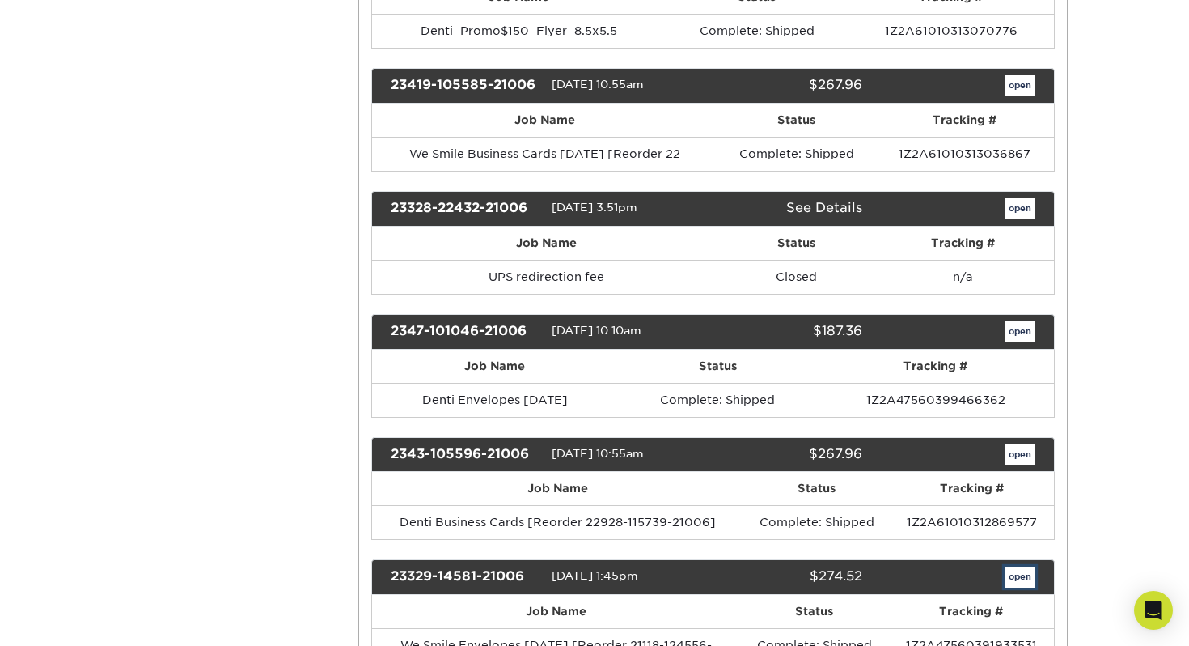
click at [1028, 566] on link "open" at bounding box center [1020, 576] width 31 height 21
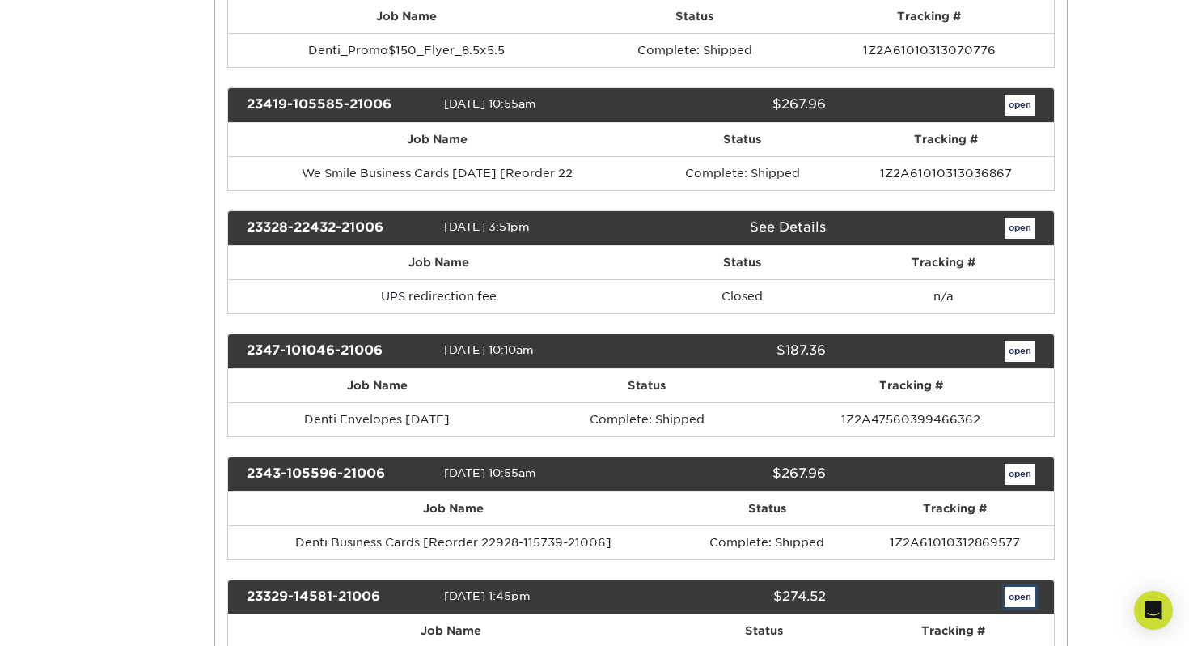
scroll to position [0, 0]
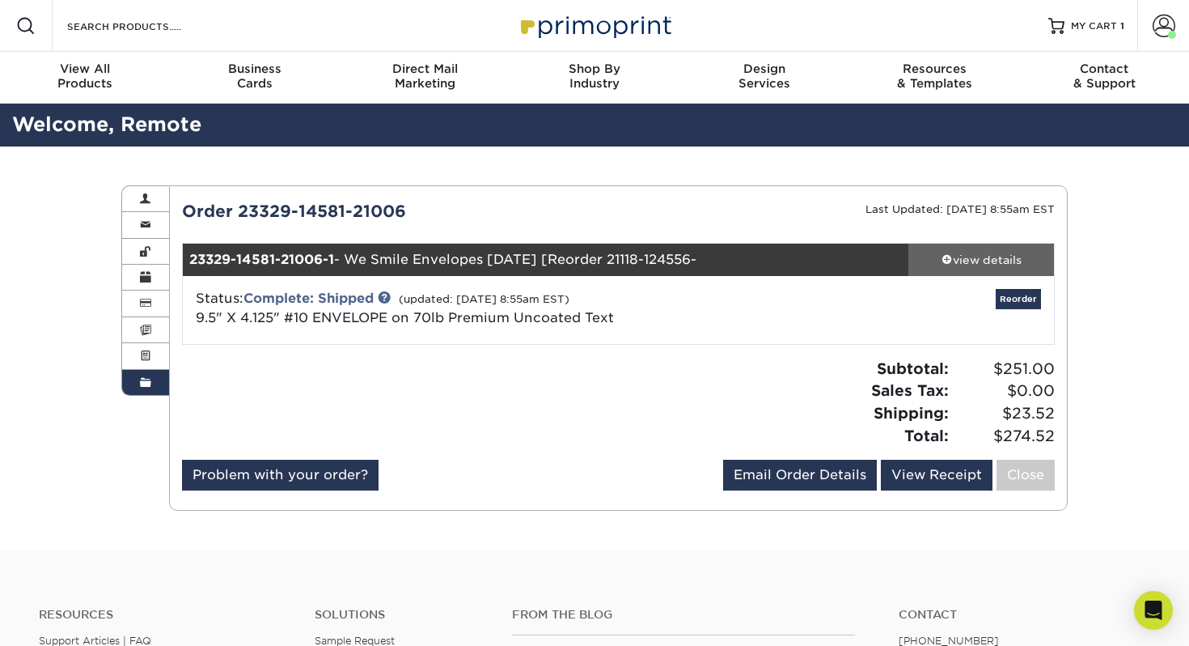
click at [993, 265] on div "view details" at bounding box center [982, 260] width 146 height 16
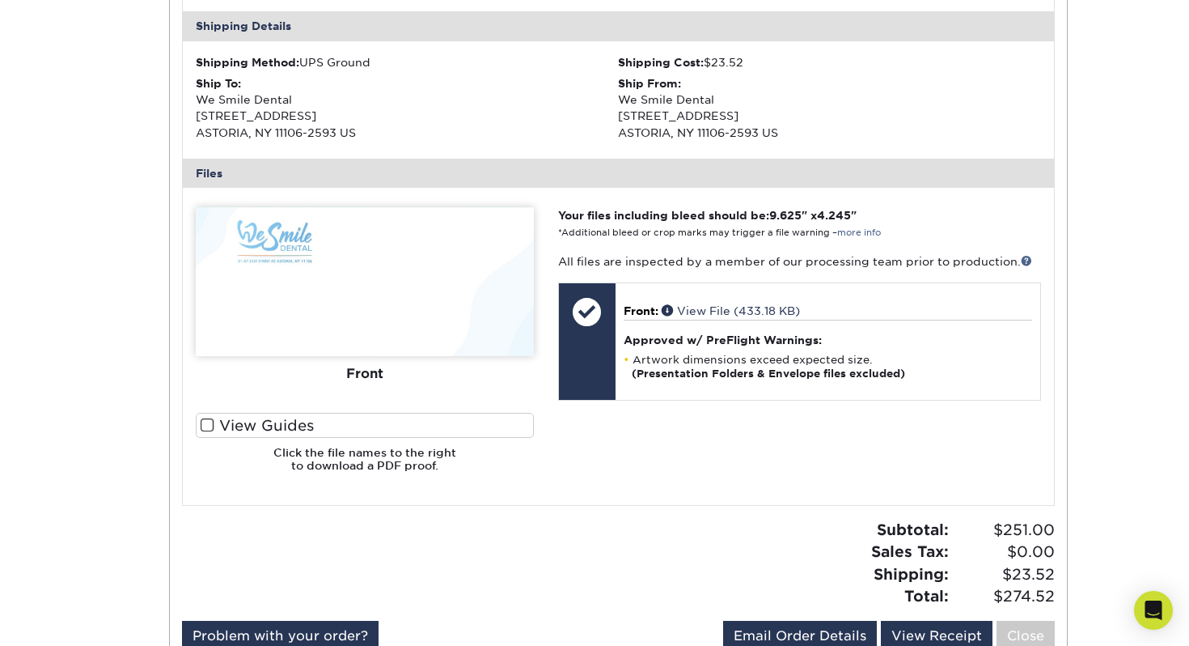
scroll to position [490, 0]
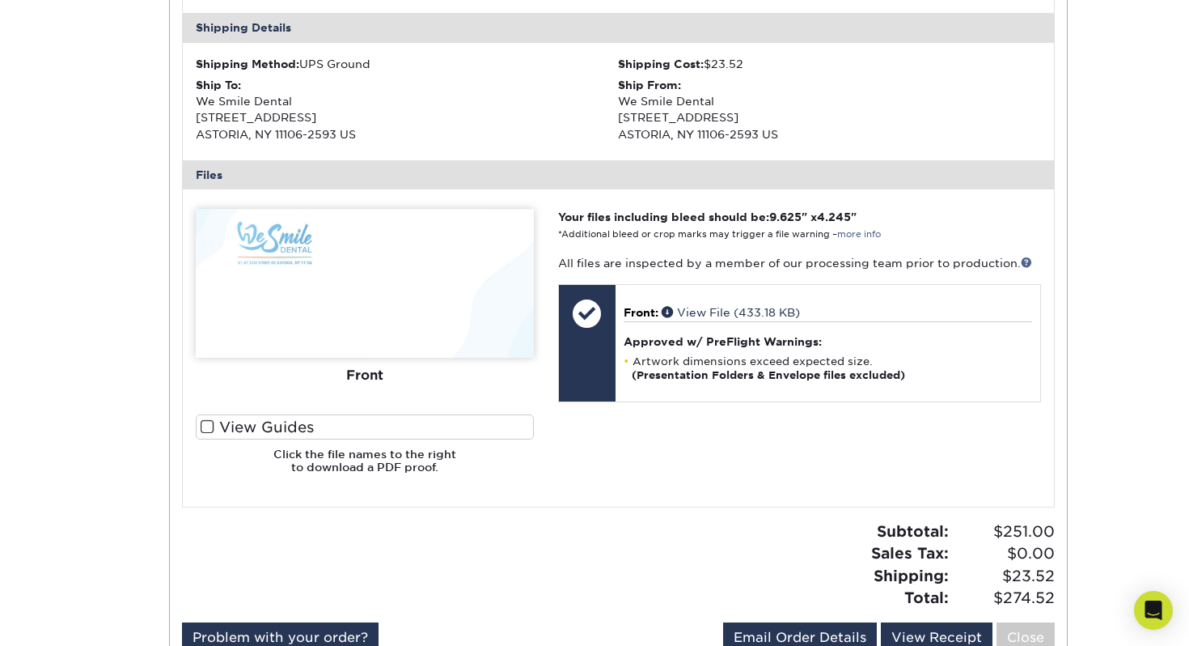
click at [199, 430] on label "View Guides" at bounding box center [365, 426] width 338 height 25
click at [0, 0] on input "View Guides" at bounding box center [0, 0] width 0 height 0
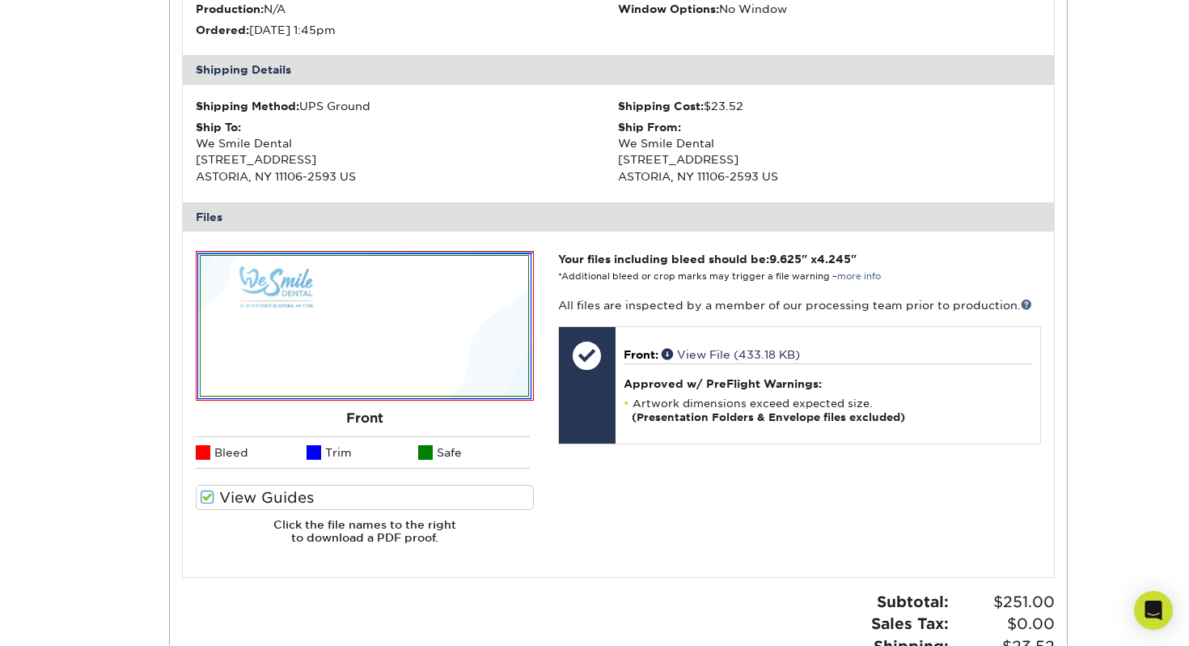
scroll to position [166, 0]
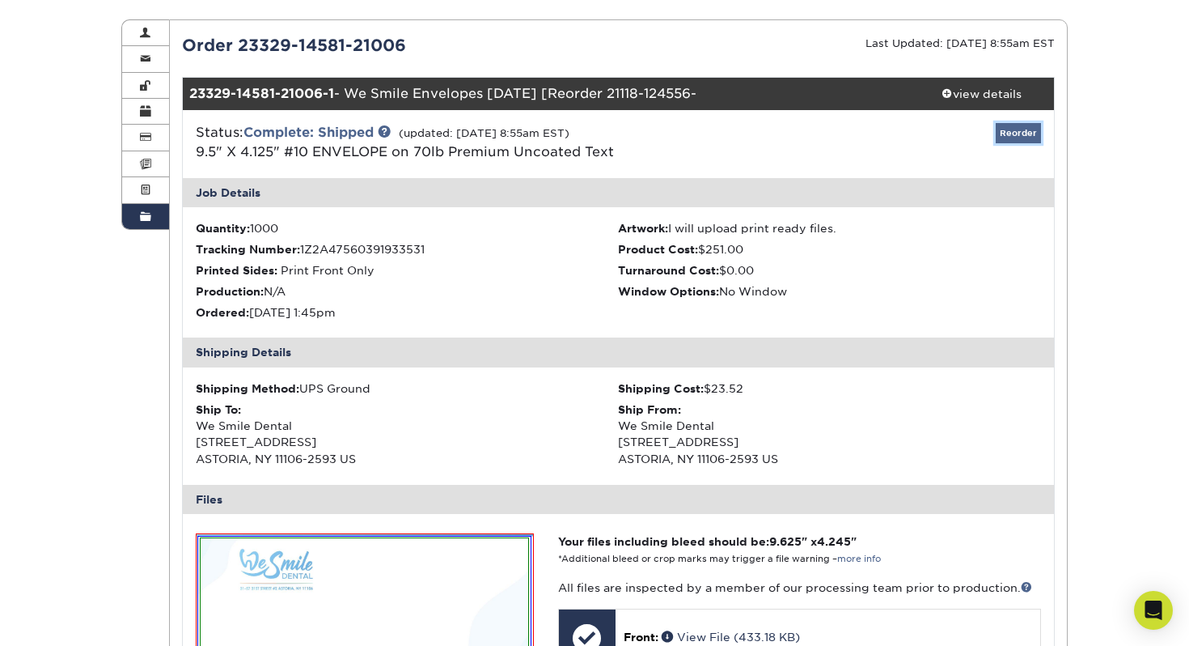
click at [1024, 131] on link "Reorder" at bounding box center [1018, 133] width 45 height 20
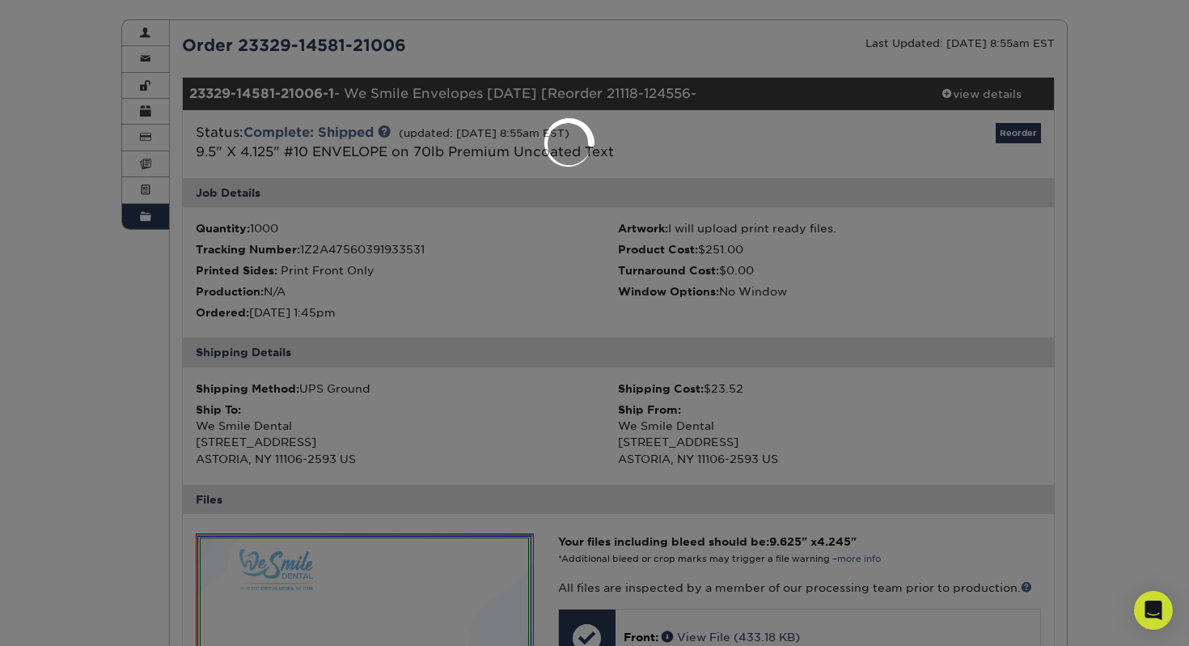
select select "178378"
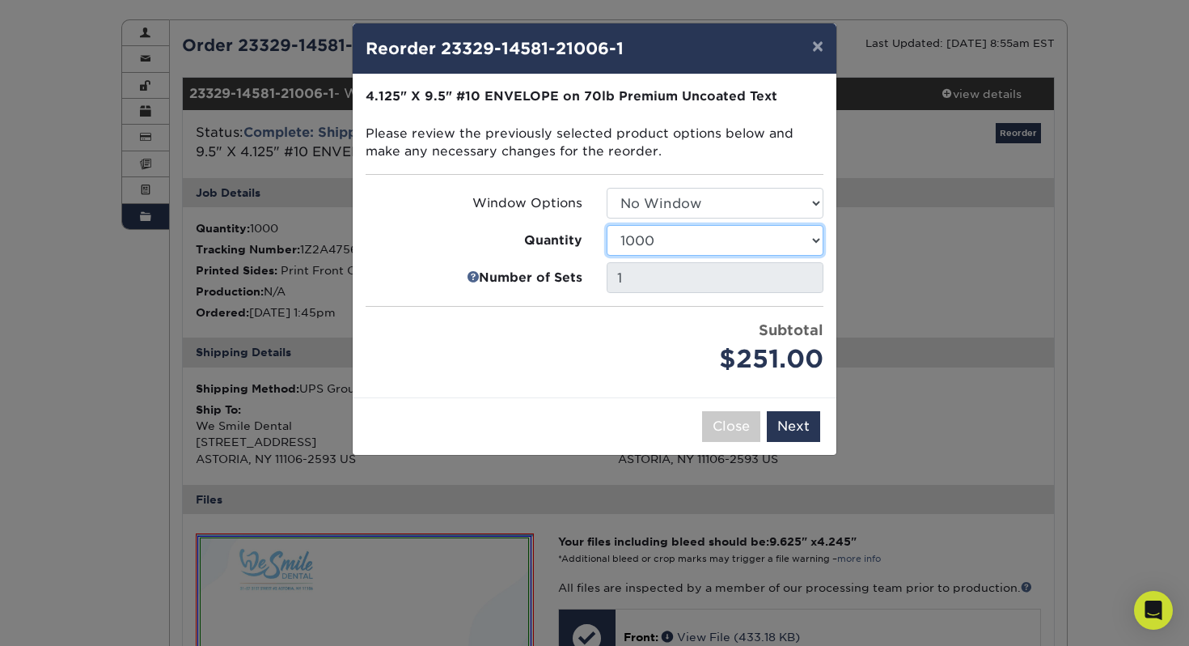
click at [739, 236] on select "250 500 1000 2500 5000 10000 15000 20000 25000" at bounding box center [715, 240] width 217 height 31
select select "f593fda3-2d5c-4b9e-9c2c-6197b899ae74"
click at [807, 429] on button "Next" at bounding box center [793, 426] width 53 height 31
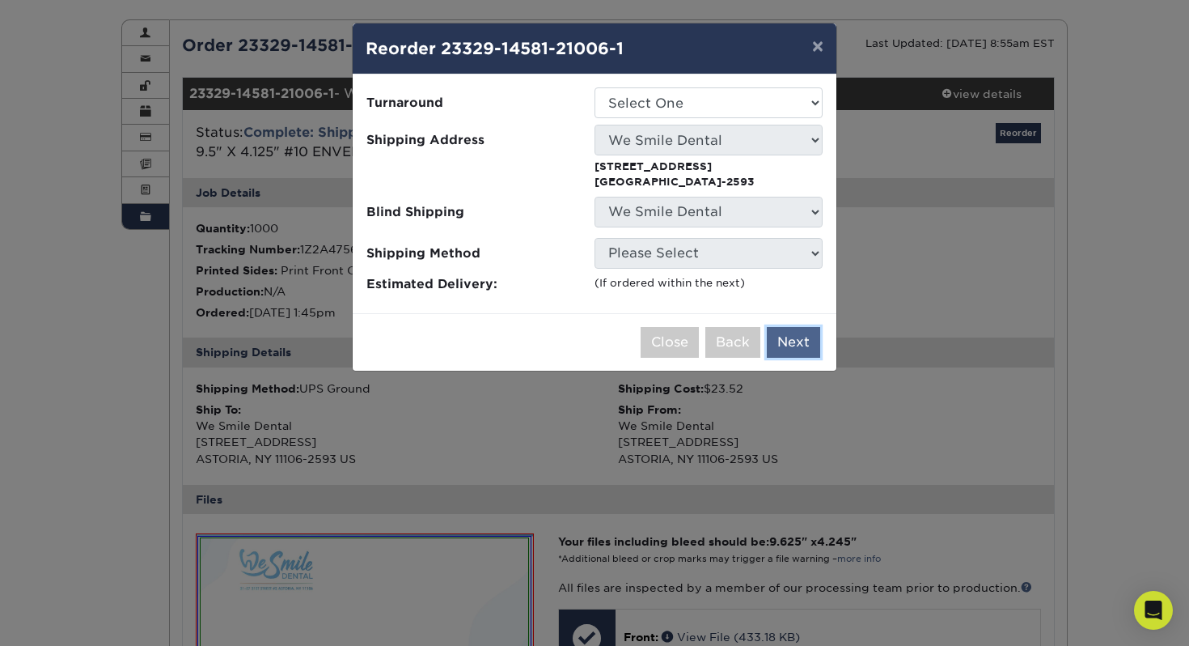
click at [792, 345] on button "Next" at bounding box center [793, 342] width 53 height 31
click at [806, 342] on button "Next" at bounding box center [793, 342] width 53 height 31
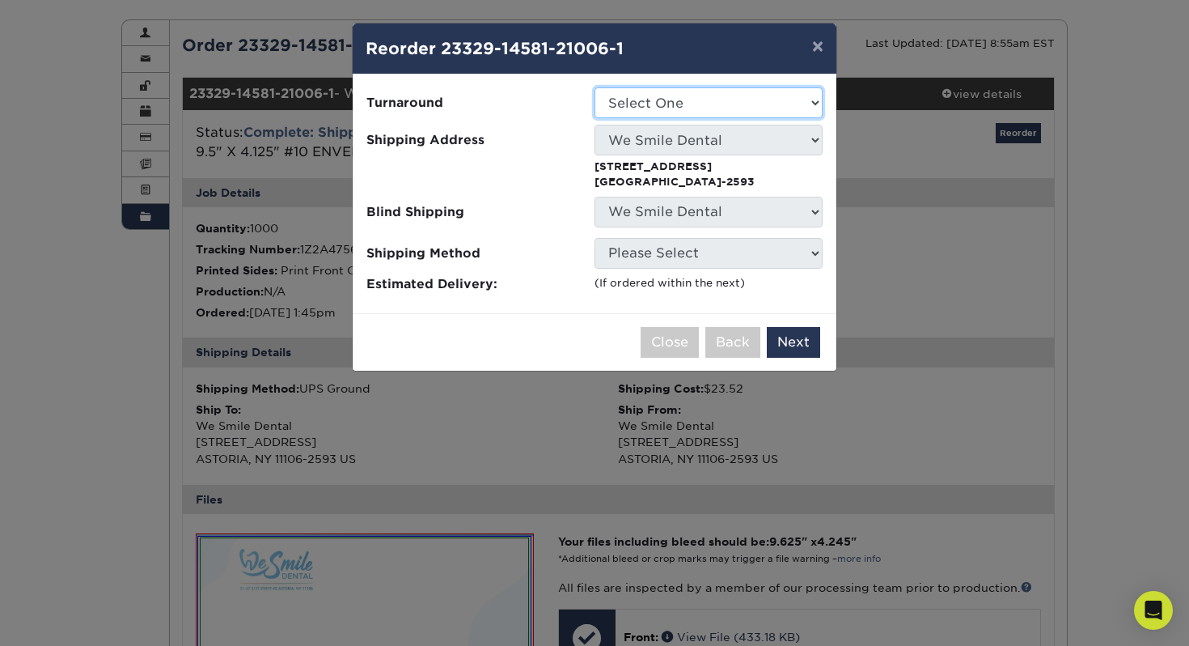
click at [685, 108] on select "Select One 2-4 Business Days" at bounding box center [709, 102] width 228 height 31
select select "4cc0b264-8e5e-46e8-b1e4-b43ac7dd20da"
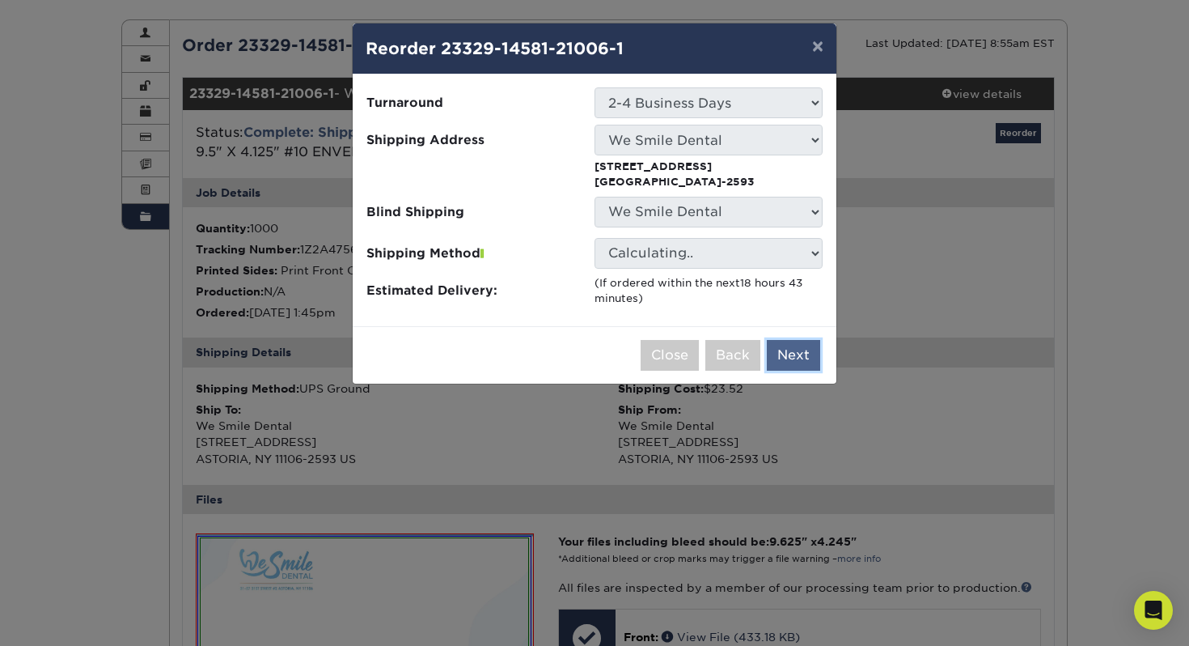
click at [778, 356] on button "Next" at bounding box center [793, 355] width 53 height 31
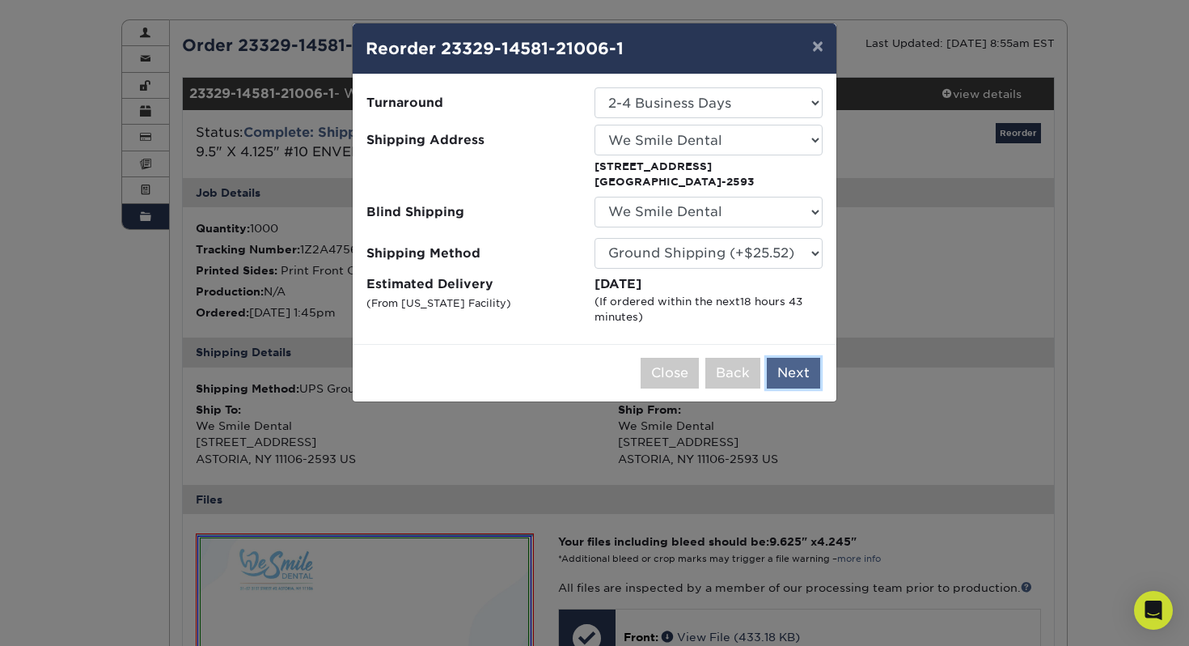
click at [810, 375] on button "Next" at bounding box center [793, 373] width 53 height 31
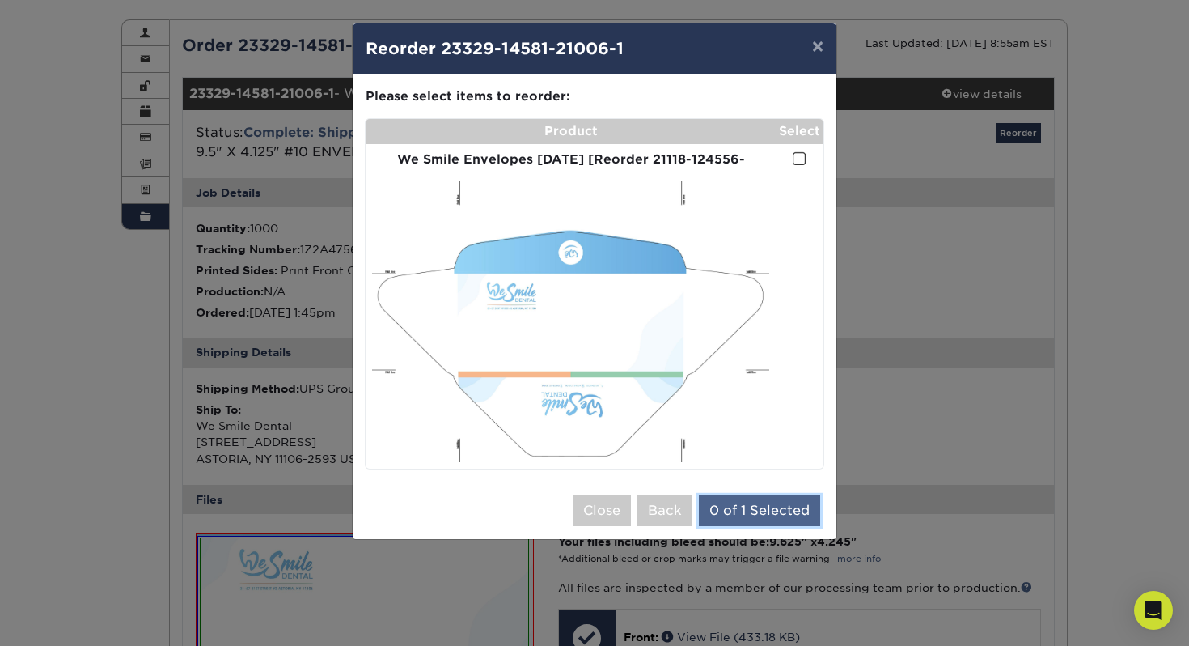
click at [783, 514] on button "0 of 1 Selected" at bounding box center [759, 510] width 121 height 31
click at [800, 154] on span at bounding box center [800, 158] width 14 height 15
click at [0, 0] on input "checkbox" at bounding box center [0, 0] width 0 height 0
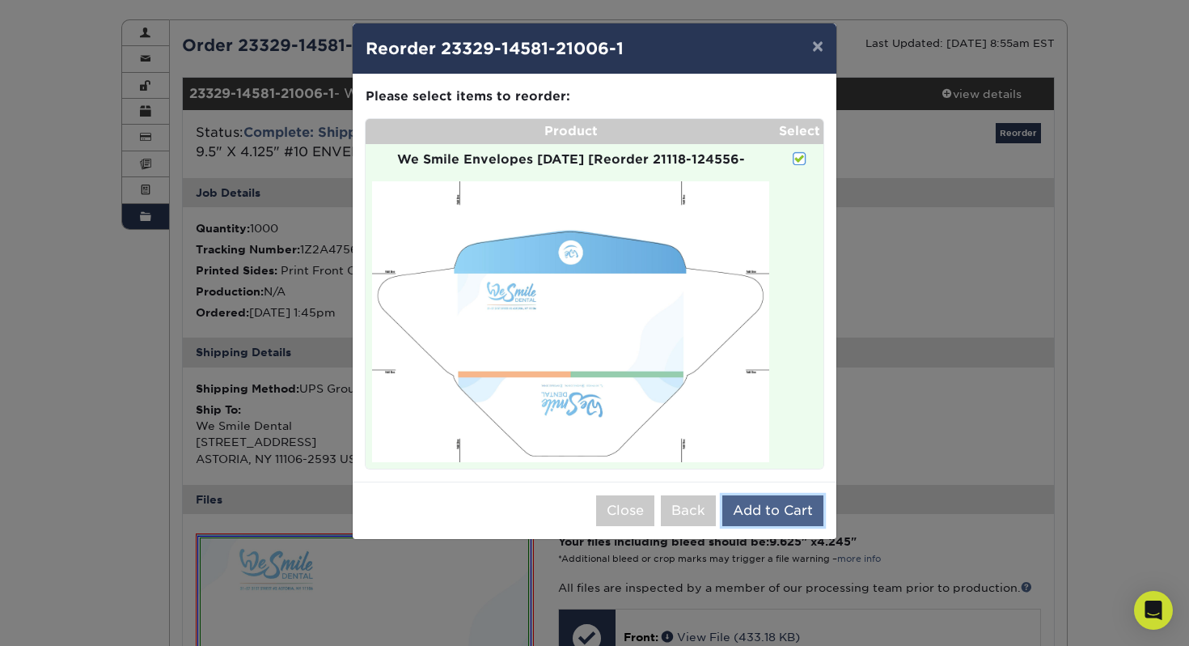
click at [792, 512] on button "Add to Cart" at bounding box center [773, 510] width 101 height 31
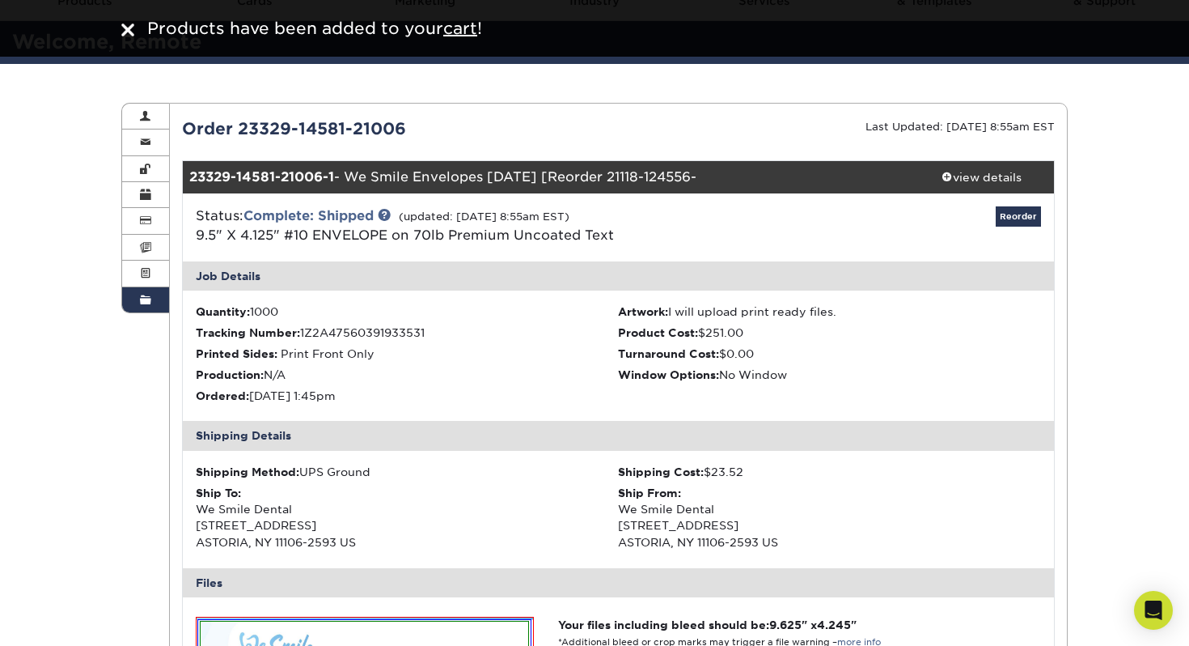
scroll to position [0, 0]
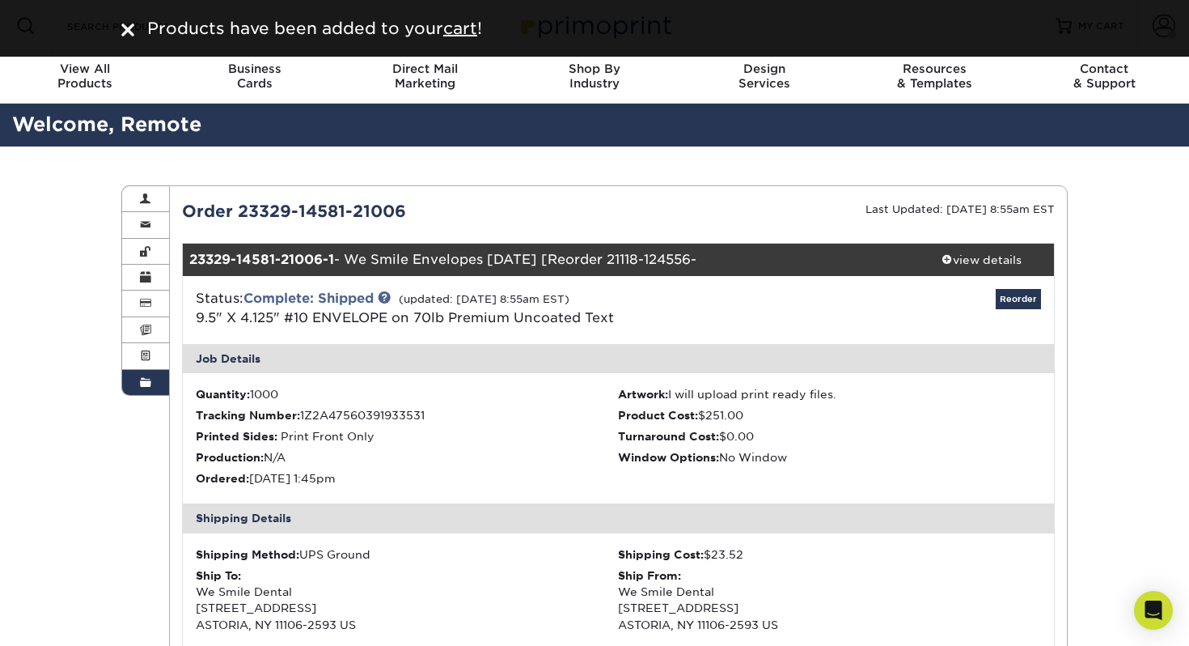
click at [129, 32] on img at bounding box center [127, 29] width 13 height 13
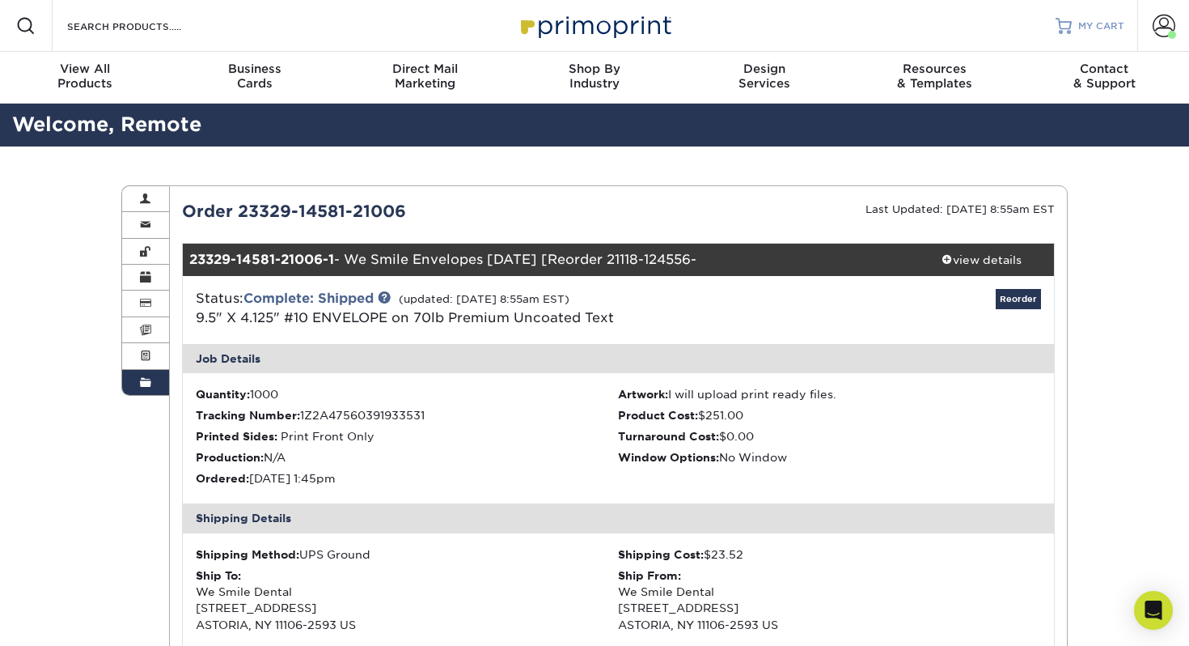
click at [1107, 28] on span "MY CART" at bounding box center [1102, 26] width 46 height 14
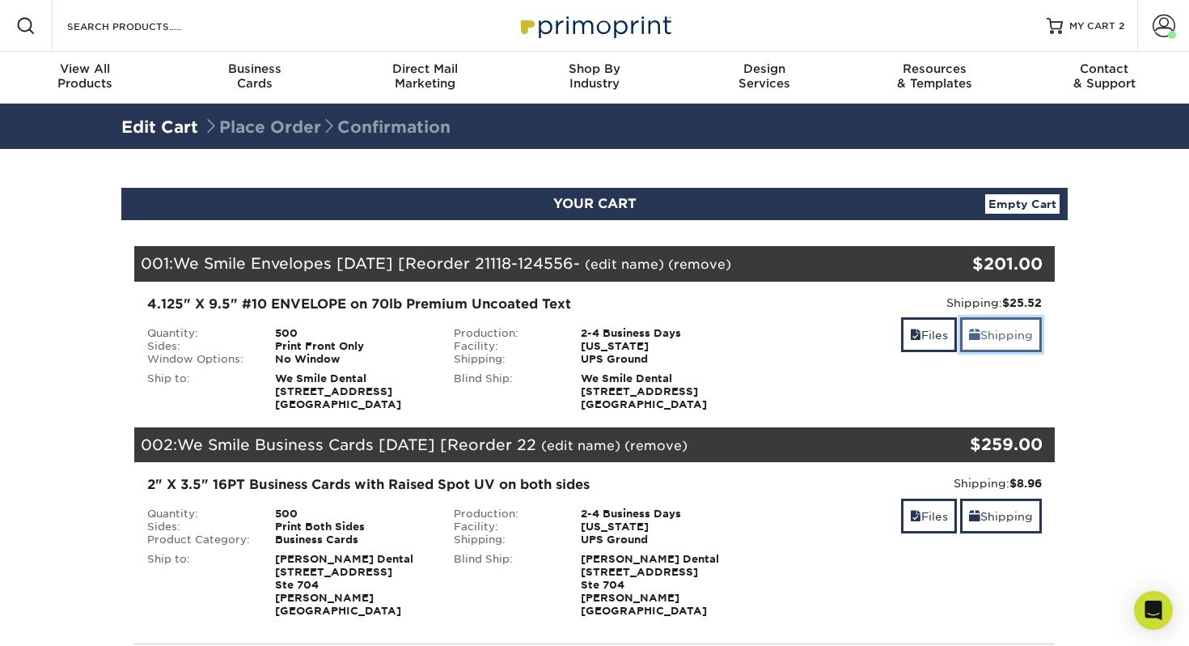
click at [1002, 337] on link "Shipping" at bounding box center [1001, 334] width 82 height 35
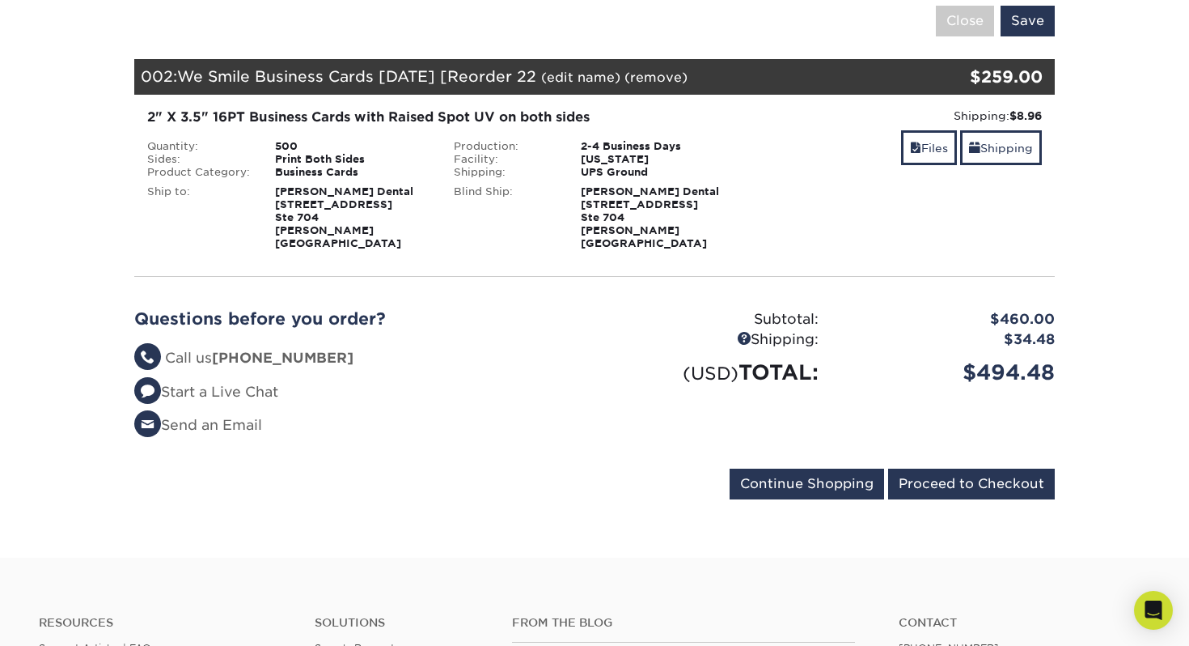
scroll to position [674, 0]
